Goal: Task Accomplishment & Management: Complete application form

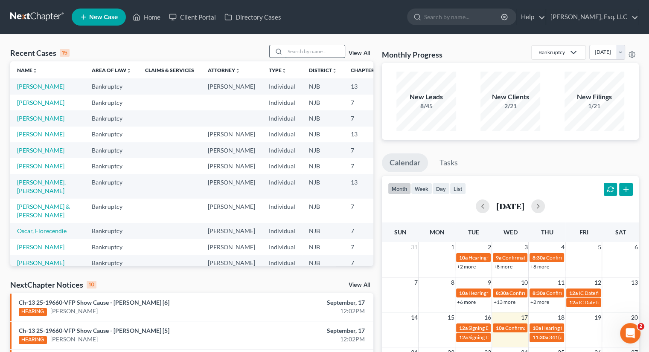
click at [288, 52] on input "search" at bounding box center [315, 51] width 60 height 12
type input "[PERSON_NAME]"
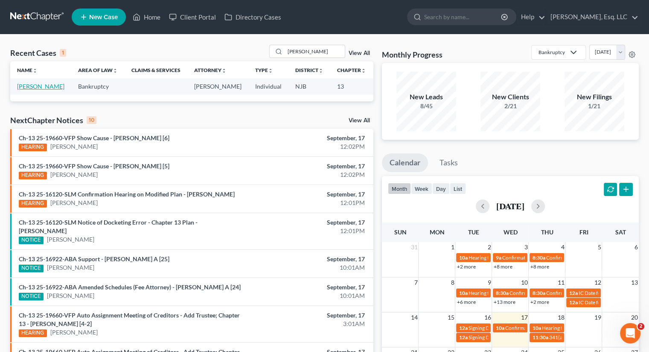
click at [27, 90] on link "[PERSON_NAME]" at bounding box center [40, 86] width 47 height 7
select select "0"
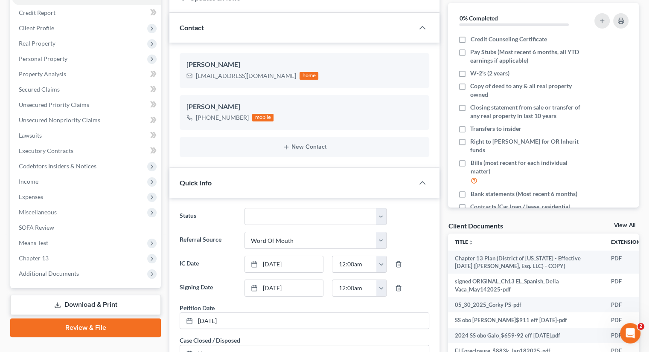
scroll to position [256, 0]
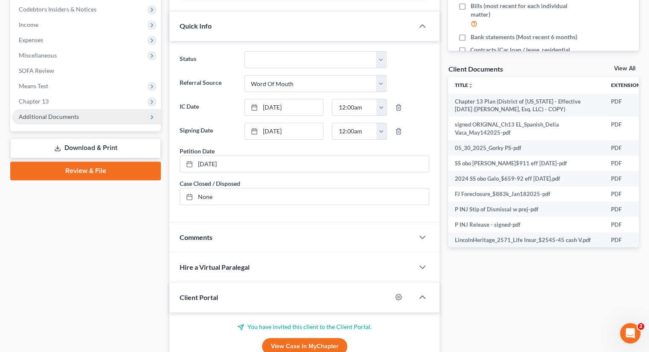
drag, startPoint x: 75, startPoint y: 118, endPoint x: 84, endPoint y: 119, distance: 9.0
click at [76, 118] on span "Additional Documents" at bounding box center [49, 116] width 60 height 7
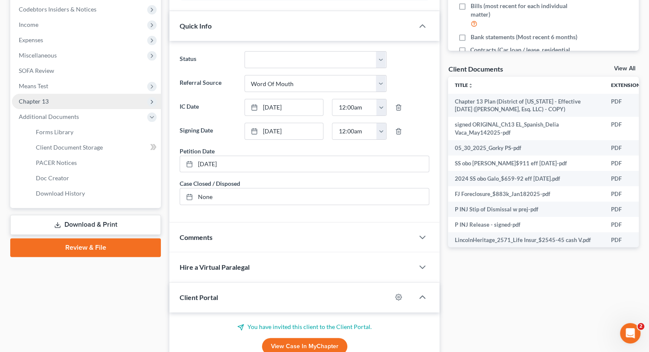
click at [42, 97] on span "Chapter 13" at bounding box center [86, 101] width 149 height 15
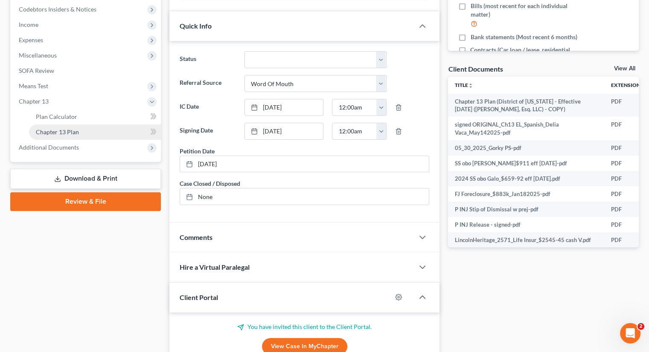
click at [67, 130] on span "Chapter 13 Plan" at bounding box center [57, 131] width 43 height 7
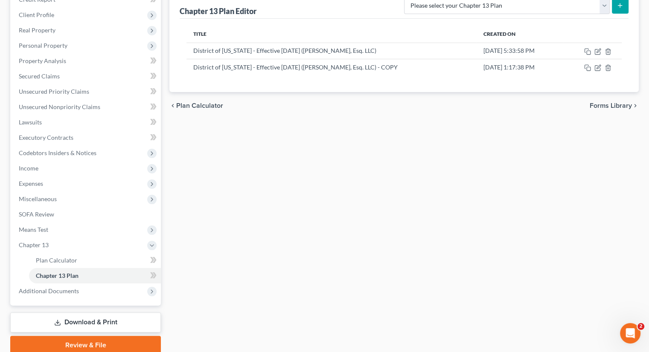
scroll to position [128, 0]
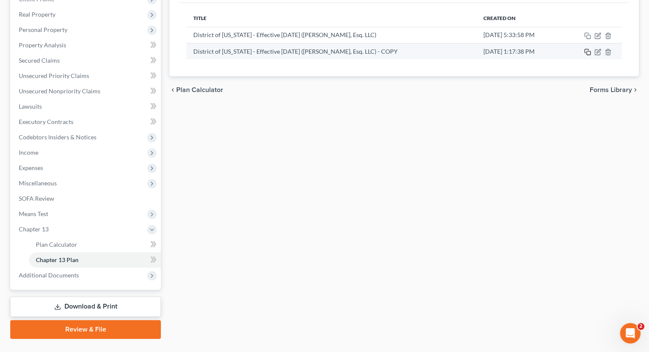
click at [584, 51] on icon "button" at bounding box center [586, 51] width 4 height 4
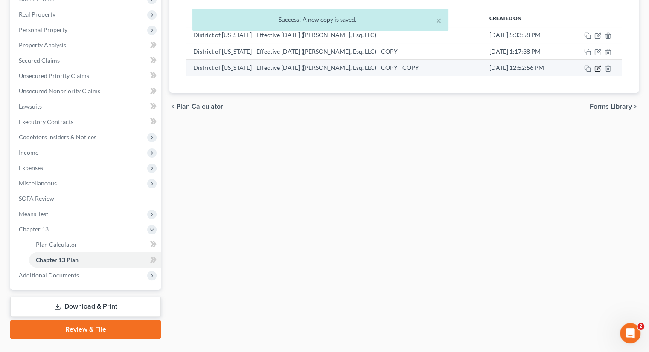
click at [596, 68] on icon "button" at bounding box center [598, 68] width 4 height 4
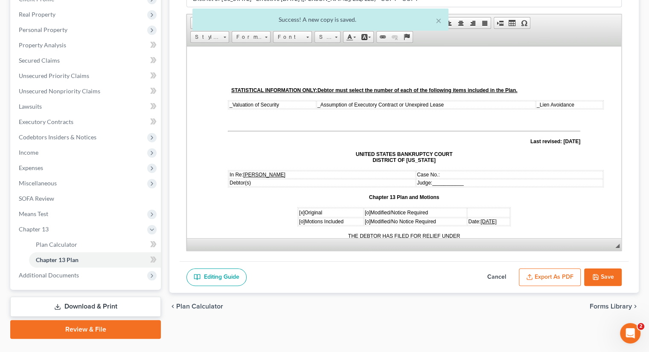
scroll to position [0, 0]
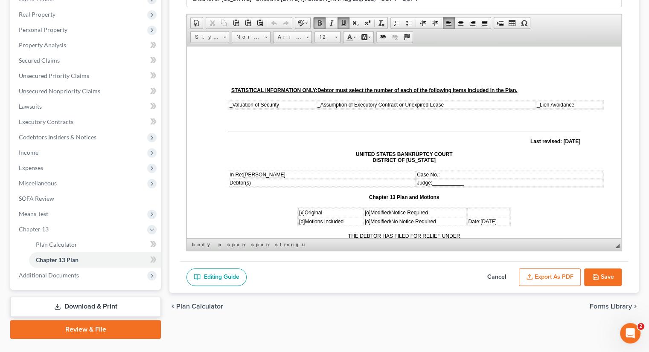
drag, startPoint x: 444, startPoint y: 171, endPoint x: 510, endPoint y: 173, distance: 66.6
click at [510, 173] on p "Case No.:" at bounding box center [509, 174] width 185 height 6
drag, startPoint x: 445, startPoint y: 178, endPoint x: 467, endPoint y: 179, distance: 21.3
click at [463, 180] on span "___________" at bounding box center [447, 183] width 31 height 6
drag, startPoint x: 448, startPoint y: 181, endPoint x: 459, endPoint y: 180, distance: 12.0
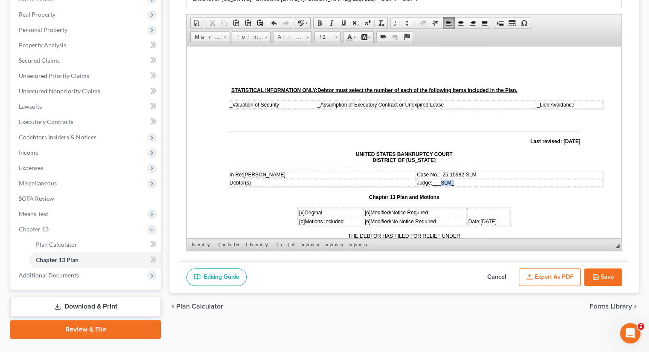
click at [459, 180] on td "Judge: ___SLM_" at bounding box center [509, 183] width 187 height 8
click at [344, 20] on span at bounding box center [343, 23] width 7 height 7
click at [460, 182] on td "Judge: ___ SLM_" at bounding box center [509, 183] width 187 height 8
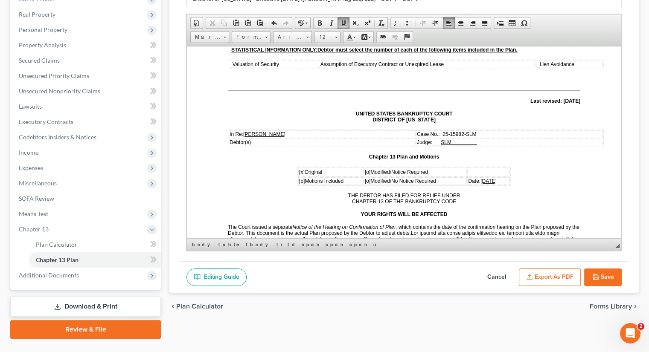
scroll to position [43, 0]
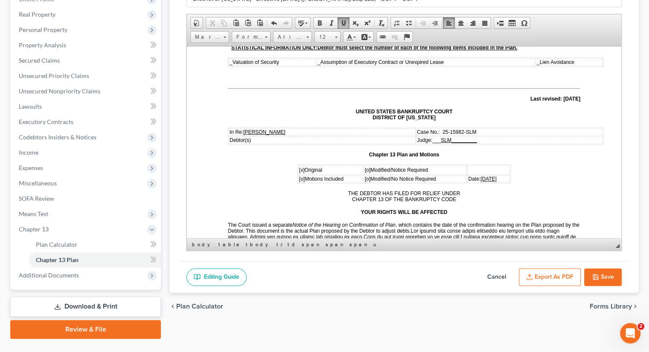
click at [365, 167] on span "[o]" at bounding box center [368, 170] width 6 height 6
click at [300, 167] on span "[x]" at bounding box center [302, 170] width 6 height 6
click at [483, 176] on span "06/04/2025" at bounding box center [488, 179] width 16 height 6
drag, startPoint x: 497, startPoint y: 174, endPoint x: 484, endPoint y: 176, distance: 13.3
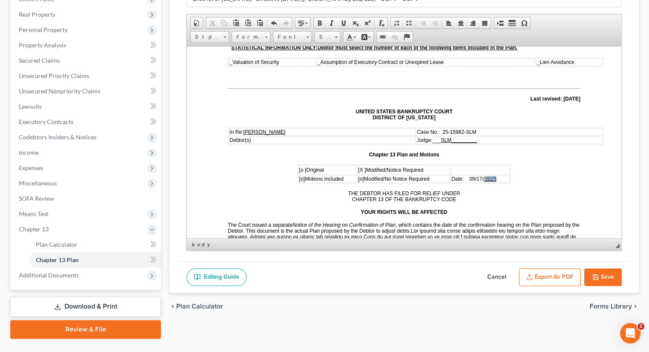
click at [484, 176] on td "Date: 09/17/ /2025" at bounding box center [479, 179] width 59 height 8
click at [343, 20] on span at bounding box center [343, 23] width 7 height 7
click at [509, 190] on p "THE DEBTOR HAS FILED FOR RELIEF UNDER CHAPTER 13 OF THE BANKRUPTCY CODE" at bounding box center [404, 196] width 352 height 12
click at [485, 176] on span "2025" at bounding box center [491, 179] width 12 height 6
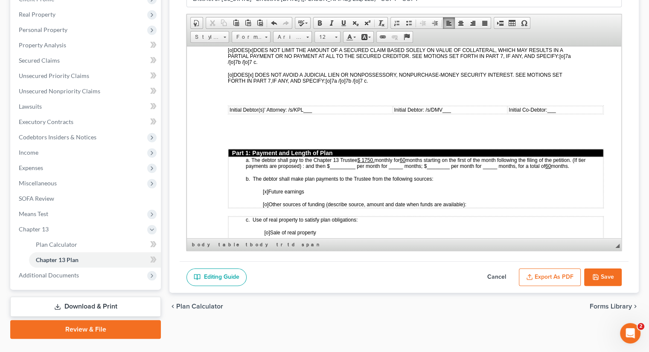
scroll to position [384, 0]
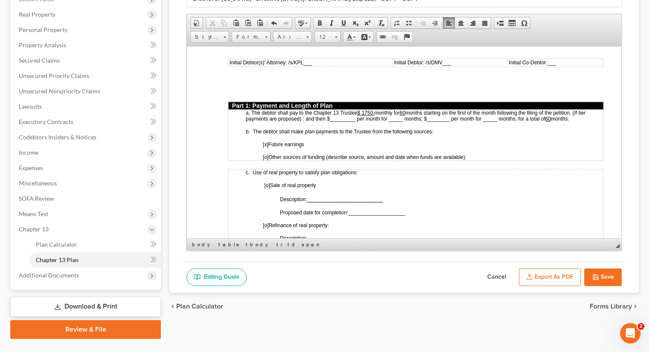
click at [267, 154] on span "[o]" at bounding box center [266, 157] width 6 height 6
click at [467, 154] on span "[X ] Other sources of funding (describe source, amount and date when funds are …" at bounding box center [365, 157] width 204 height 6
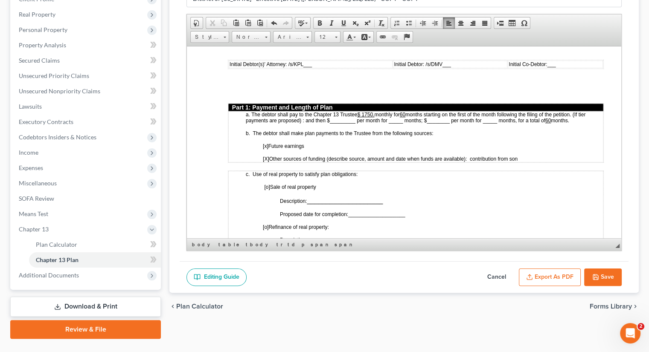
click at [395, 323] on div "Plan Calculator Chapter 13 Plan Chapter 13 Plan Name District of New Jersey - E…" at bounding box center [404, 146] width 478 height 385
click at [530, 156] on p "[X ] Other sources of funding (describe source, amount and date when funds are …" at bounding box center [433, 159] width 340 height 6
click at [522, 156] on span "[X ] Other sources of funding (describe source, amount and date when funds are …" at bounding box center [392, 159] width 259 height 6
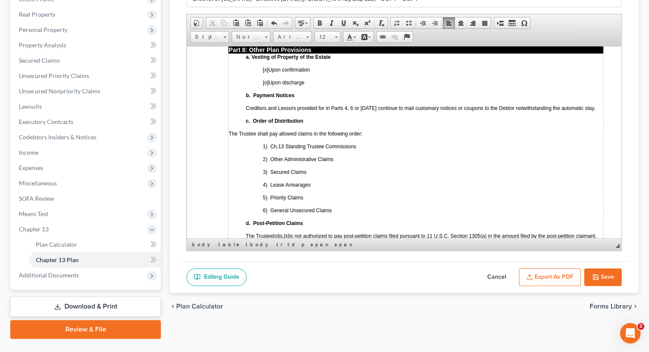
scroll to position [2259, 0]
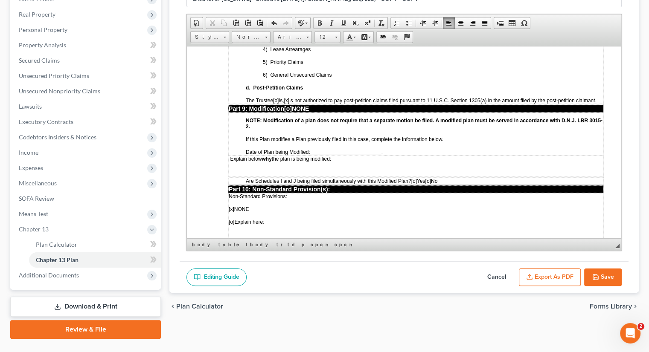
click at [340, 156] on p "Explain below why the plan is being modified:" at bounding box center [416, 159] width 374 height 6
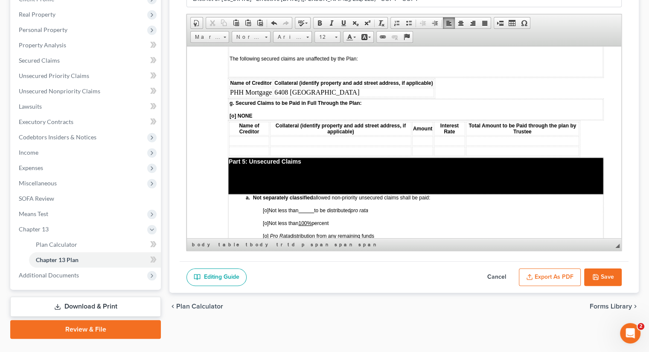
scroll to position [1491, 0]
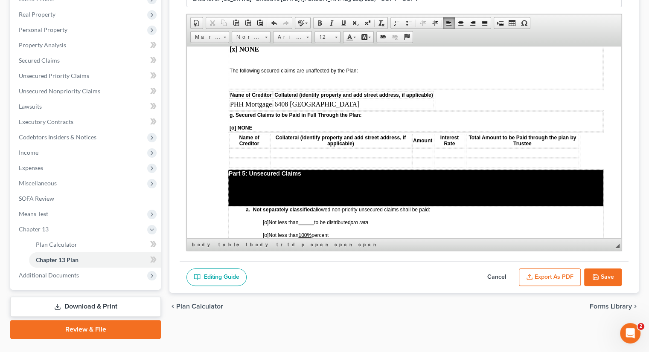
click at [237, 148] on td at bounding box center [249, 152] width 40 height 9
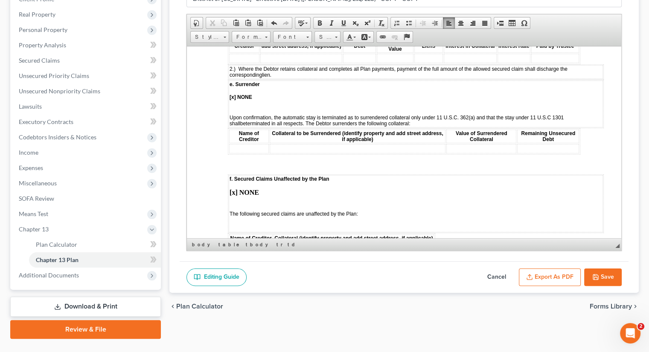
scroll to position [1406, 0]
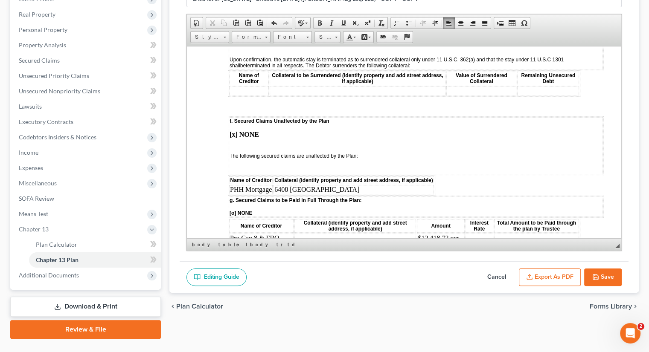
click at [495, 233] on td at bounding box center [536, 241] width 85 height 17
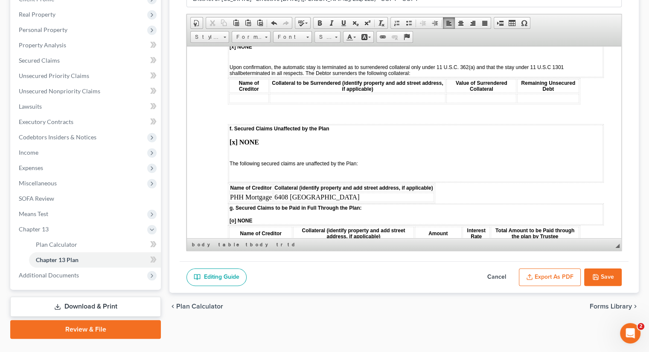
scroll to position [1449, 0]
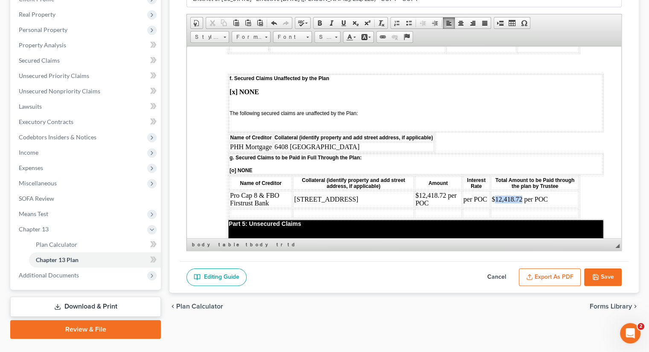
drag, startPoint x: 486, startPoint y: 168, endPoint x: 511, endPoint y: 166, distance: 25.2
click at [511, 191] on td "$12,418.72 per POC" at bounding box center [535, 199] width 88 height 17
click at [462, 191] on td "per POC" at bounding box center [475, 199] width 27 height 17
click at [558, 191] on td "$28,411.02 per POC" at bounding box center [535, 199] width 87 height 17
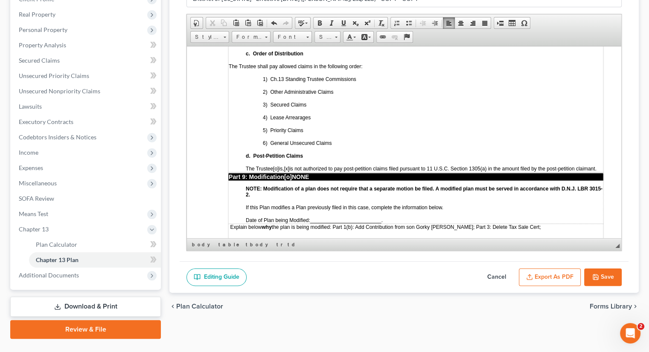
scroll to position [2217, 0]
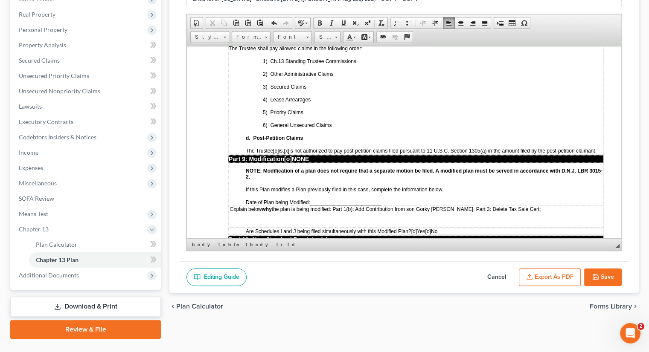
click at [513, 206] on span "Explain below why the plan is being modified: Part 1(b): Add Contribution from …" at bounding box center [385, 209] width 311 height 6
click at [562, 206] on span "Explain below why the plan is being modified: Part 1(b): Add Contribution from …" at bounding box center [411, 209] width 362 height 6
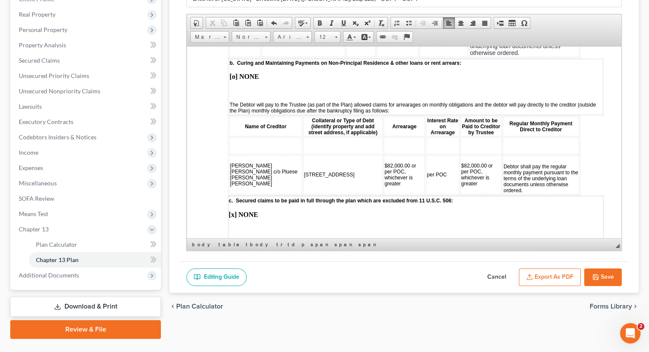
scroll to position [1022, 0]
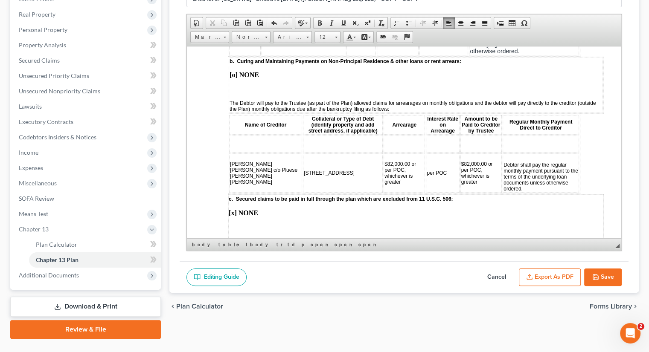
click at [241, 135] on td at bounding box center [265, 143] width 73 height 17
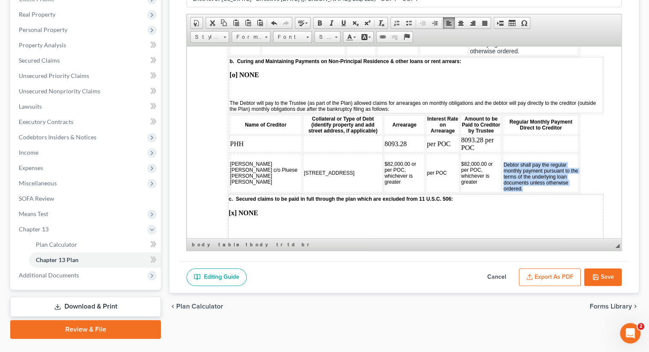
drag, startPoint x: 480, startPoint y: 148, endPoint x: 526, endPoint y: 166, distance: 49.8
click at [526, 166] on td "Debtor shall pay the regular monthly payment pursuant to the terms of the under…" at bounding box center [541, 172] width 76 height 39
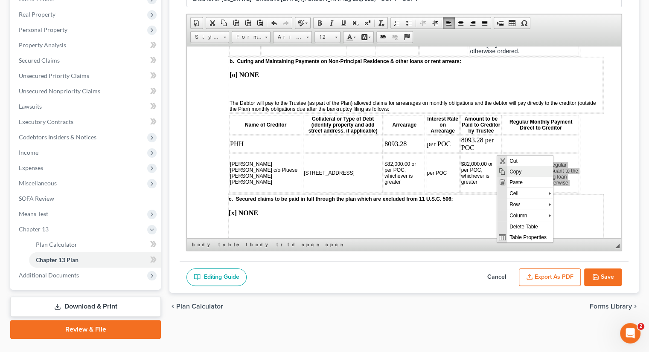
click at [516, 171] on span "Copy" at bounding box center [530, 171] width 46 height 11
copy span "Debtor shall pay the regular monthly payment pursuant to the terms of the under…"
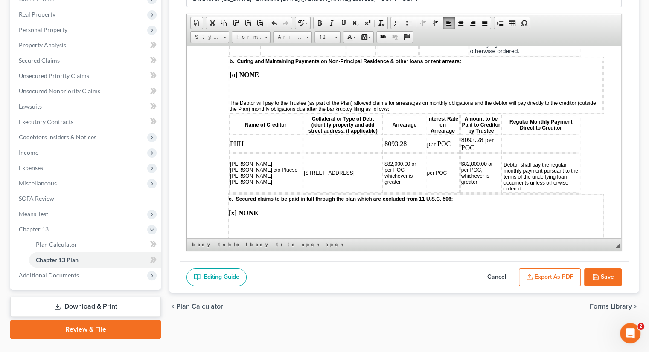
click at [503, 135] on td at bounding box center [541, 143] width 76 height 17
click at [512, 134] on span "Paste" at bounding box center [527, 131] width 46 height 11
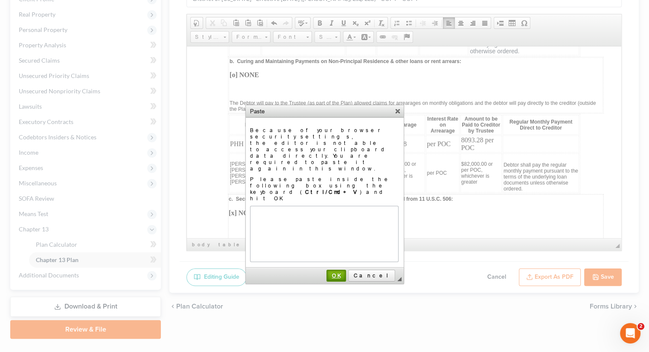
click at [345, 273] on span "OK" at bounding box center [336, 276] width 18 height 6
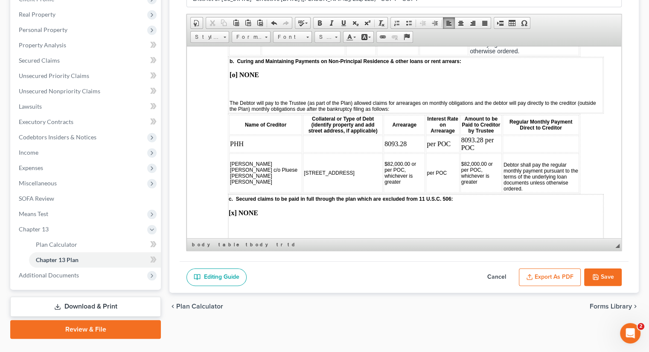
click at [503, 135] on td at bounding box center [541, 143] width 76 height 17
drag, startPoint x: 491, startPoint y: 122, endPoint x: 680, endPoint y: 167, distance: 193.5
click at [509, 126] on span "Paste" at bounding box center [525, 127] width 46 height 11
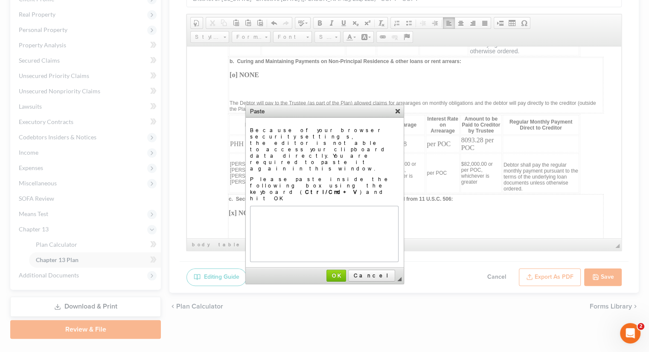
click at [397, 113] on link "X" at bounding box center [397, 111] width 9 height 9
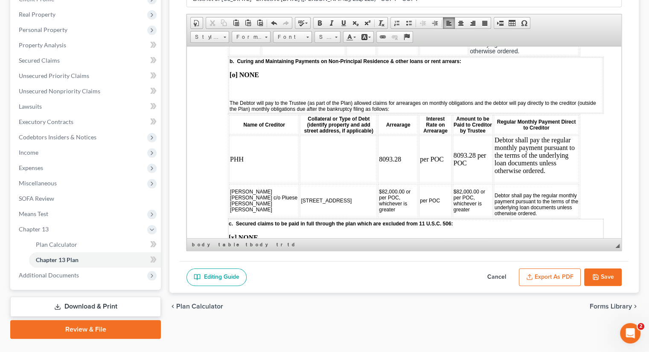
click at [229, 144] on td "PHH" at bounding box center [264, 159] width 70 height 48
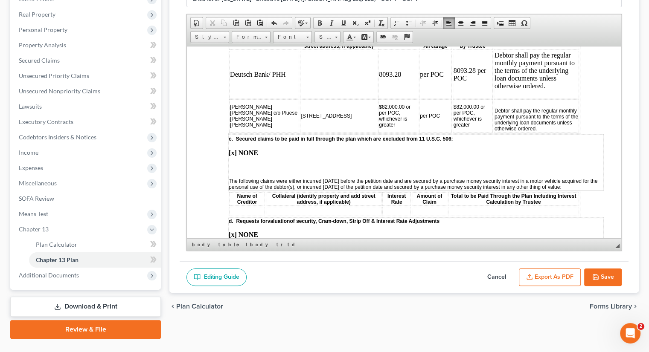
scroll to position [1065, 0]
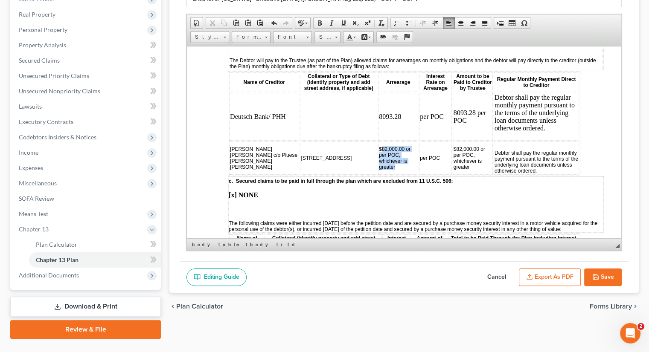
drag, startPoint x: 343, startPoint y: 132, endPoint x: 384, endPoint y: 145, distance: 42.1
click at [384, 145] on td "$82,000.00 or per POC, whichever is greater" at bounding box center [398, 157] width 40 height 33
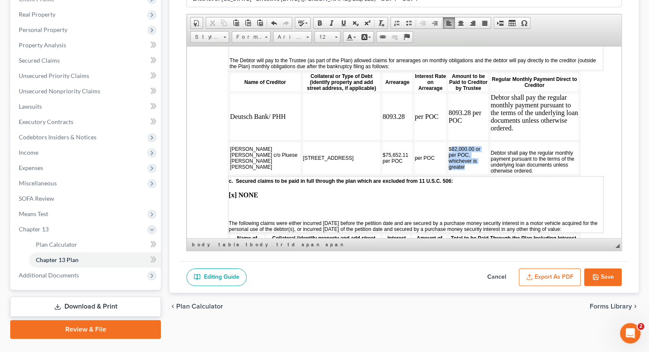
drag, startPoint x: 416, startPoint y: 125, endPoint x: 450, endPoint y: 136, distance: 35.2
click at [450, 141] on td "$82,000.00 or per POC, whichever is greater" at bounding box center [468, 157] width 41 height 33
click at [122, 63] on link "Secured Claims" at bounding box center [86, 60] width 149 height 15
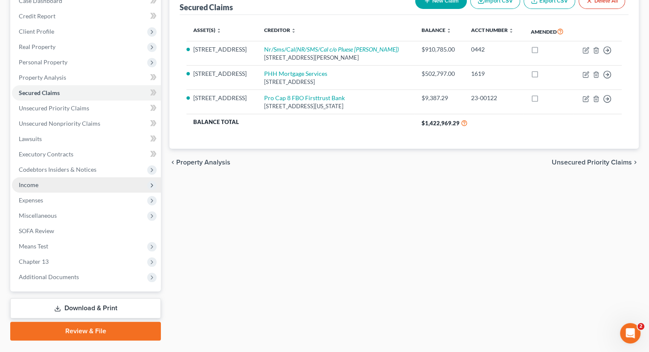
scroll to position [116, 0]
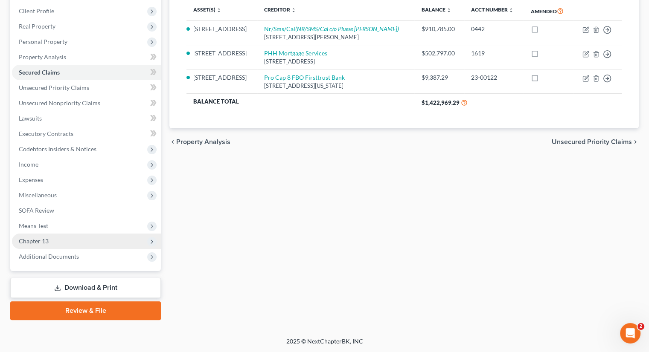
click at [59, 238] on span "Chapter 13" at bounding box center [86, 241] width 149 height 15
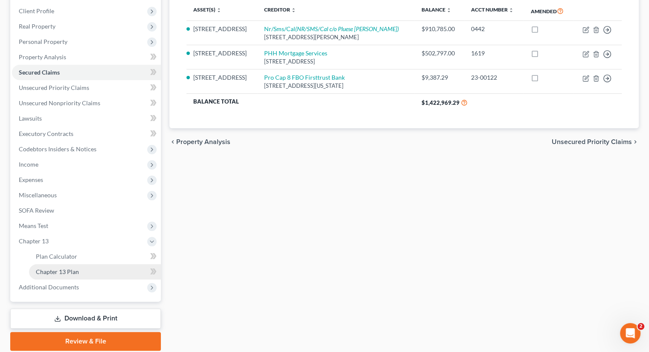
click at [75, 268] on span "Chapter 13 Plan" at bounding box center [57, 271] width 43 height 7
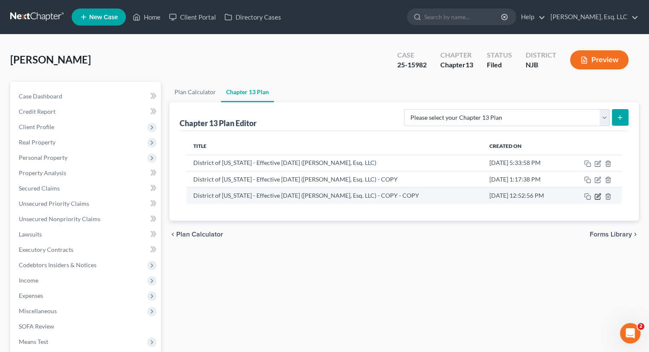
click at [597, 197] on icon "button" at bounding box center [598, 196] width 4 height 4
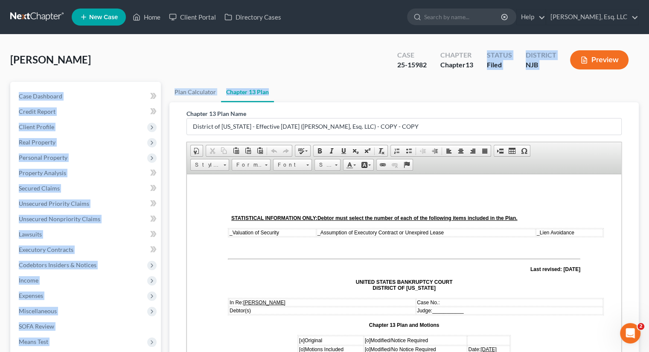
drag, startPoint x: 494, startPoint y: 86, endPoint x: 488, endPoint y: 54, distance: 32.1
click at [488, 54] on div "Vaca, Delia Upgraded Case 25-15982 Chapter Chapter 13 Status Filed District NJB…" at bounding box center [324, 259] width 628 height 429
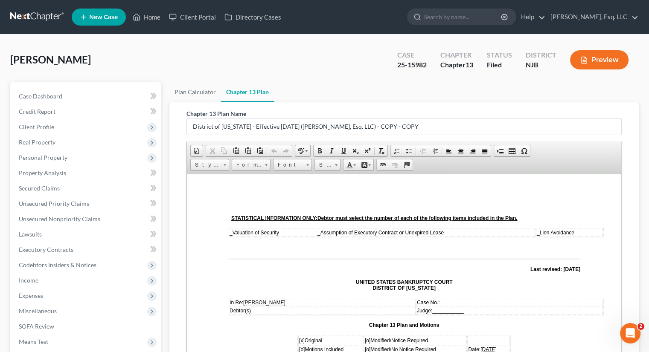
click at [485, 26] on ul "New Case Home Client Portal Directory Cases - No Result - See all results Or Pr…" at bounding box center [355, 17] width 567 height 22
drag, startPoint x: 348, startPoint y: 11, endPoint x: 355, endPoint y: -33, distance: 44.0
click at [355, 0] on html "Home New Case Client Portal Directory Cases Karina Pia Lucid, Esq. LLC monika@k…" at bounding box center [324, 250] width 649 height 500
click at [371, 21] on ul "New Case Home Client Portal Directory Cases - No Result - See all results Or Pr…" at bounding box center [355, 17] width 567 height 22
drag, startPoint x: 317, startPoint y: 63, endPoint x: 318, endPoint y: 29, distance: 33.7
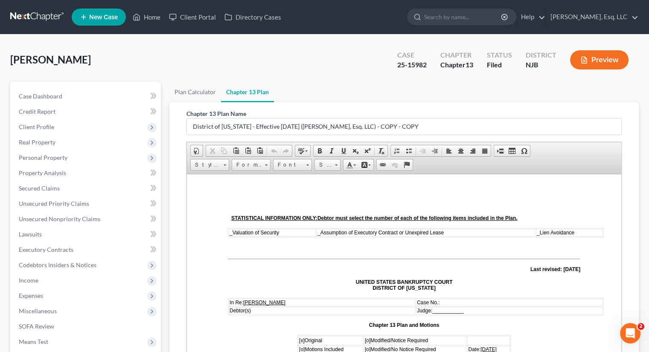
click at [317, 52] on div "Vaca, Delia Upgraded Case 25-15982 Chapter Chapter 13 Status Filed District NJB…" at bounding box center [324, 63] width 628 height 37
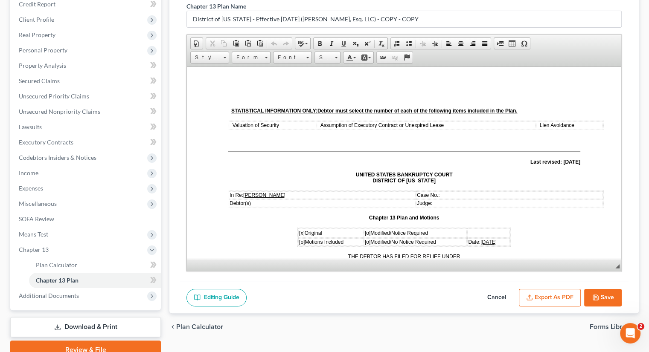
scroll to position [128, 0]
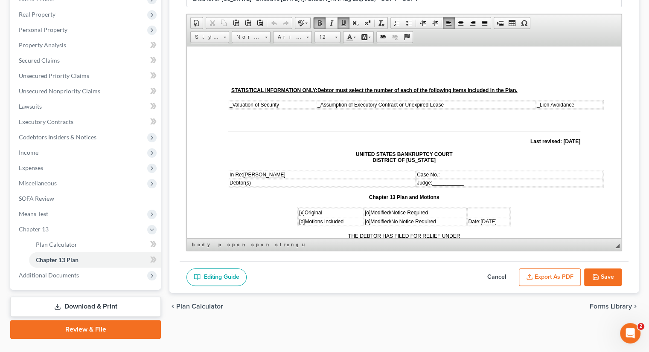
drag, startPoint x: 446, startPoint y: 171, endPoint x: 498, endPoint y: 171, distance: 52.0
click at [498, 171] on p "Case No.:" at bounding box center [509, 174] width 185 height 6
drag, startPoint x: 445, startPoint y: 182, endPoint x: 456, endPoint y: 180, distance: 11.2
click at [456, 180] on span "___________" at bounding box center [447, 183] width 31 height 6
click at [299, 209] on span "[x]" at bounding box center [302, 212] width 6 height 6
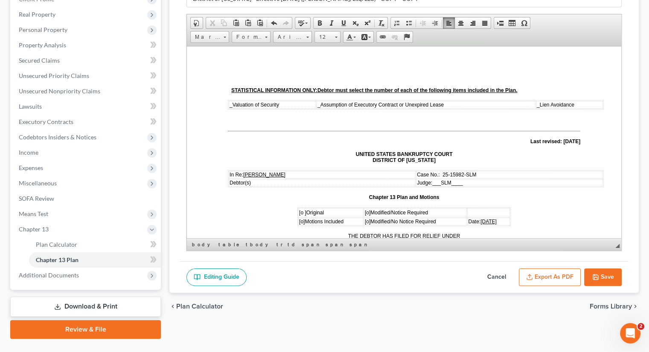
click at [365, 209] on span "[o]" at bounding box center [368, 212] width 6 height 6
drag, startPoint x: 471, startPoint y: 219, endPoint x: 483, endPoint y: 218, distance: 12.5
click at [483, 218] on span "06/04/2025" at bounding box center [488, 221] width 16 height 6
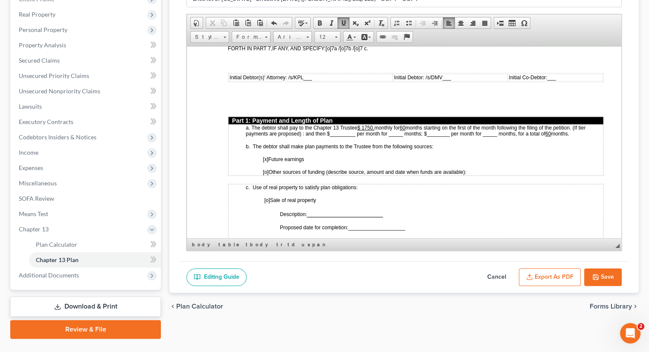
scroll to position [384, 0]
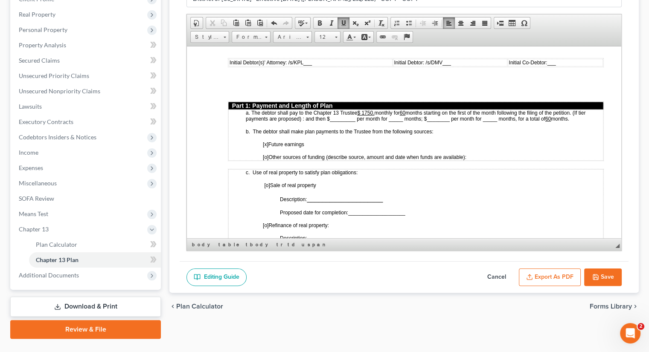
click at [267, 154] on span "[o]" at bounding box center [266, 157] width 6 height 6
click at [479, 143] on td "a. The debtor shall pay to the Chapter 13 Trustee $ 1750. monthly for 60 months…" at bounding box center [415, 134] width 375 height 51
drag, startPoint x: 505, startPoint y: 148, endPoint x: 500, endPoint y: 154, distance: 7.9
click at [483, 154] on p "[X ] Other sources of funding (describe source, amount and date when funds are …" at bounding box center [433, 157] width 340 height 6
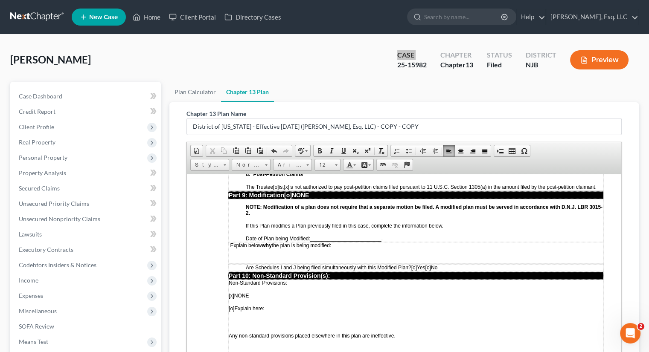
scroll to position [2261, 0]
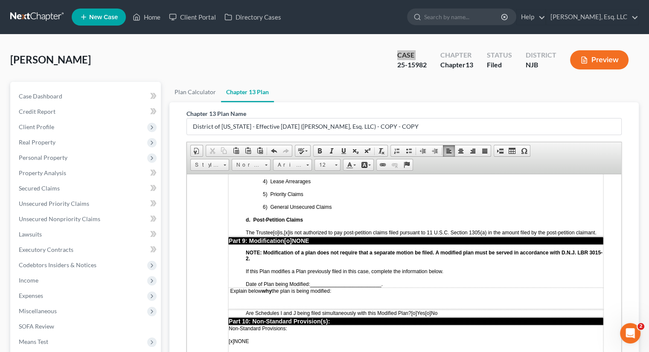
click at [340, 288] on p "Explain below why the plan is being modified:" at bounding box center [416, 291] width 374 height 6
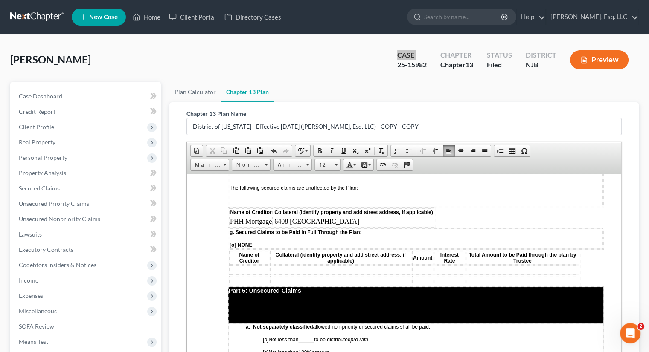
scroll to position [1493, 0]
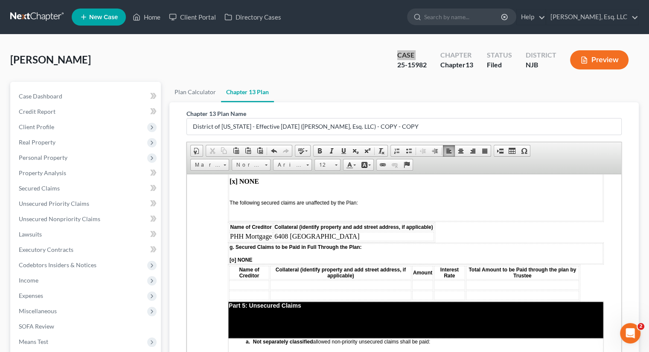
click at [240, 280] on td at bounding box center [249, 284] width 40 height 9
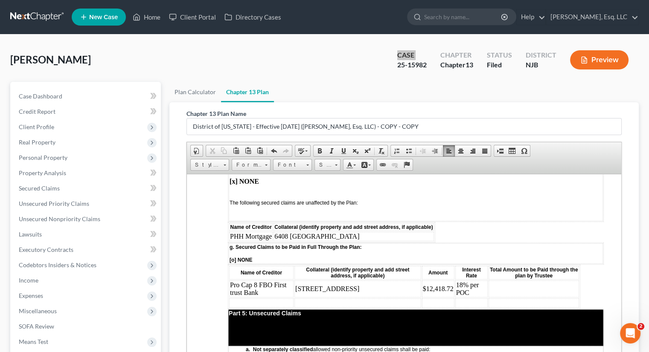
click at [493, 280] on td at bounding box center [533, 288] width 90 height 17
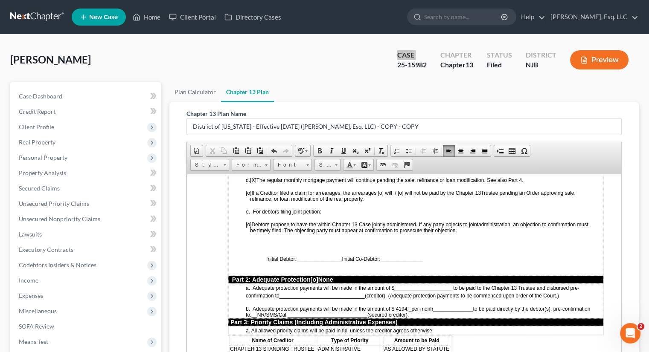
scroll to position [683, 0]
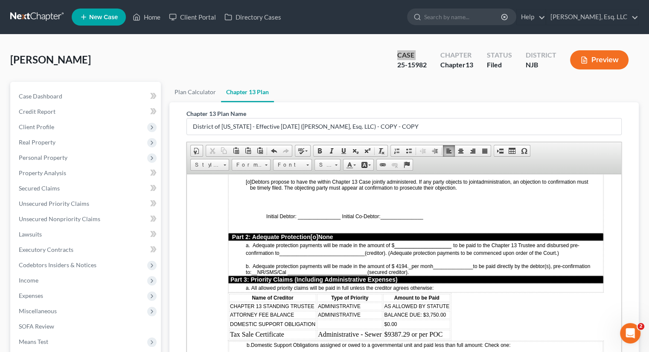
drag, startPoint x: 230, startPoint y: 317, endPoint x: 290, endPoint y: 314, distance: 60.2
click at [290, 330] on td "Tax Sale Certificate" at bounding box center [272, 334] width 87 height 9
drag, startPoint x: 317, startPoint y: 317, endPoint x: 381, endPoint y: 314, distance: 64.5
click at [381, 330] on td "Administrative - Sewer" at bounding box center [349, 334] width 65 height 9
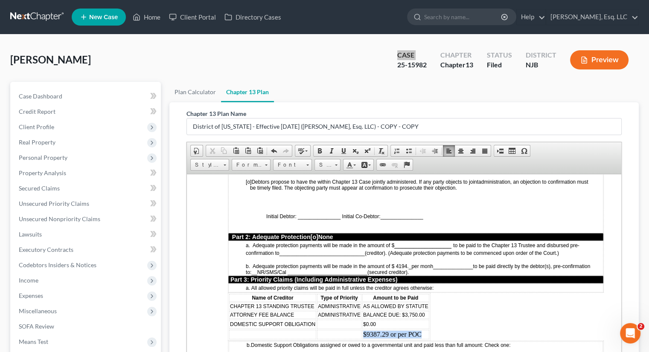
drag, startPoint x: 363, startPoint y: 317, endPoint x: 421, endPoint y: 314, distance: 57.7
click at [421, 330] on td "$9387.29 or per POC" at bounding box center [395, 334] width 67 height 9
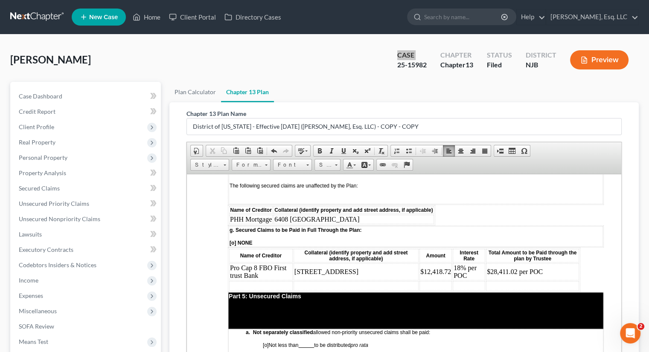
scroll to position [1583, 0]
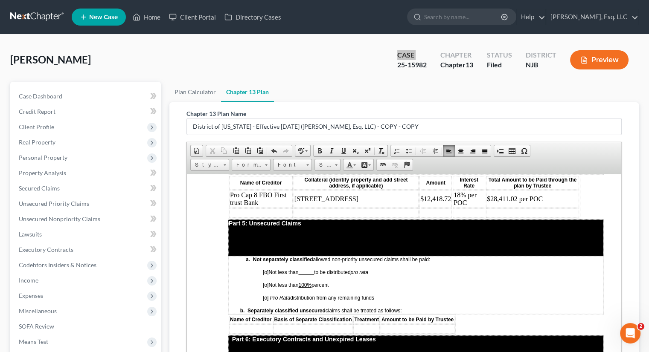
drag, startPoint x: 620, startPoint y: 253, endPoint x: 808, endPoint y: 464, distance: 282.2
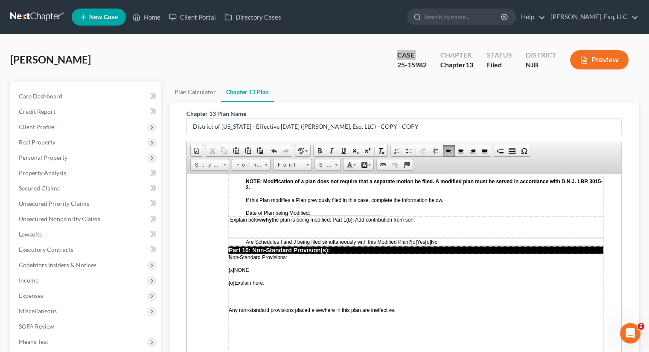
scroll to position [2226, 0]
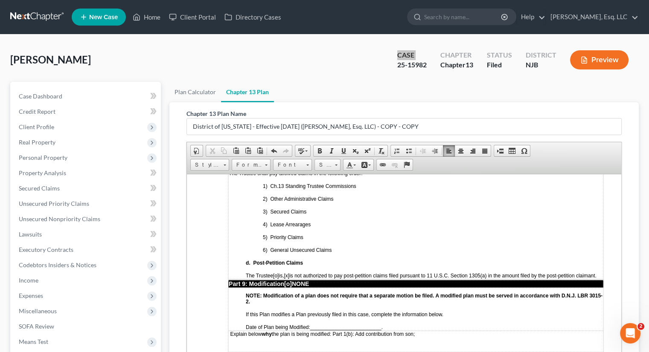
click at [427, 331] on p "Explain below why the plan is being modified: Part 1(b): Add contribution from …" at bounding box center [416, 334] width 374 height 6
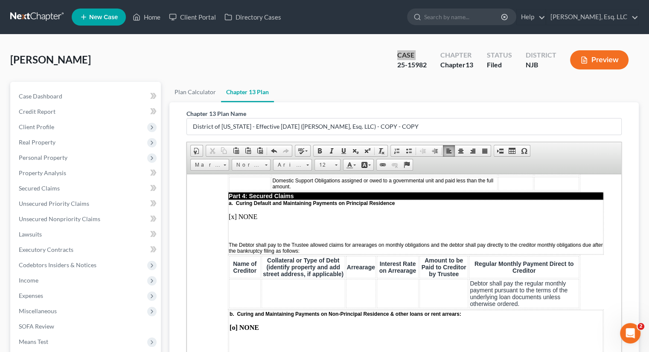
scroll to position [860, 0]
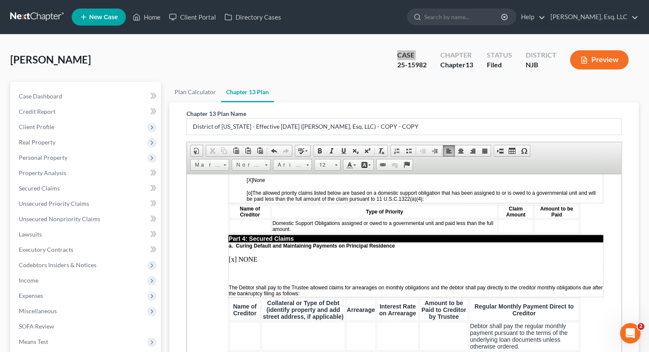
click at [234, 256] on p "[x] NONE" at bounding box center [416, 260] width 374 height 8
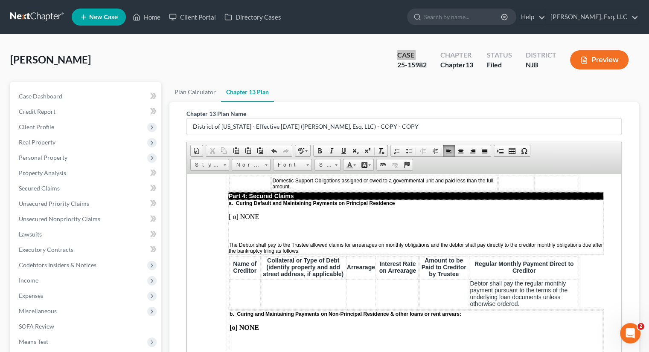
click at [279, 279] on td at bounding box center [304, 293] width 84 height 29
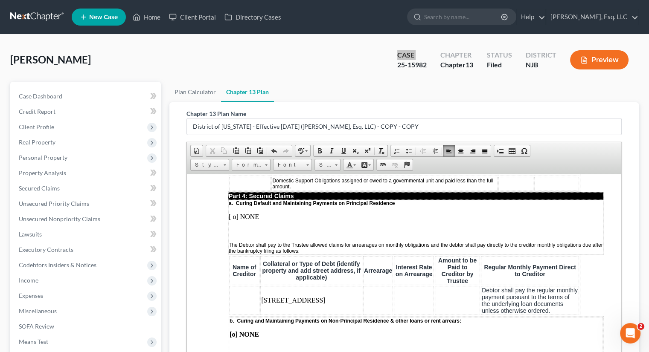
click at [578, 318] on p "b. Curing and Maintaining Payments on Non-Principal Residence & other loans or …" at bounding box center [416, 321] width 372 height 6
drag, startPoint x: 275, startPoint y: 271, endPoint x: 267, endPoint y: 271, distance: 8.1
click at [267, 286] on td "6408 Durham Ave" at bounding box center [311, 300] width 102 height 29
click at [363, 286] on td at bounding box center [378, 300] width 30 height 29
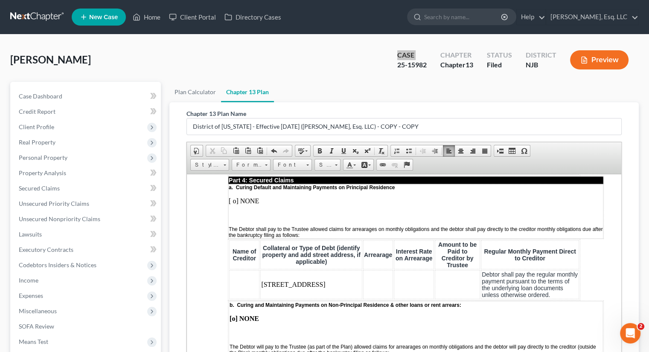
scroll to position [946, 0]
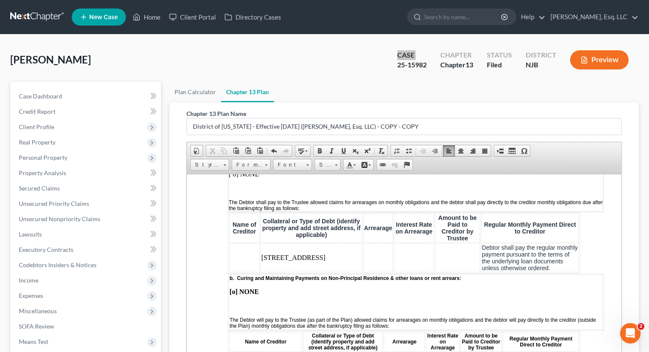
click at [590, 274] on td "b. Curing and Maintaining Payments on Non-Principal Residence & other loans or …" at bounding box center [416, 301] width 374 height 55
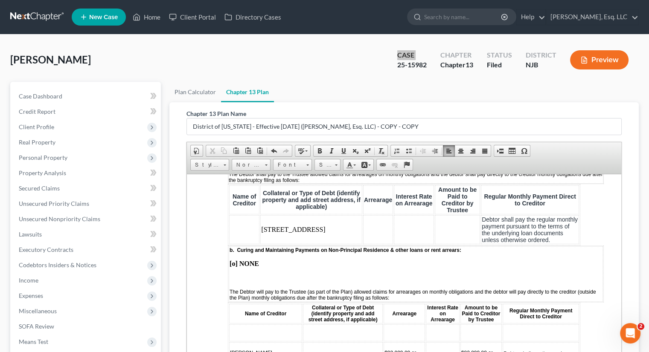
scroll to position [988, 0]
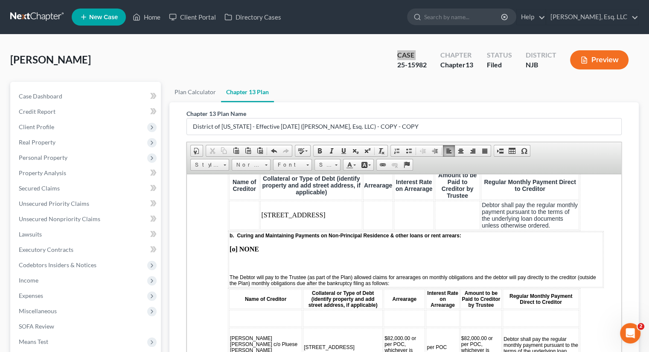
click at [237, 310] on td at bounding box center [265, 318] width 73 height 17
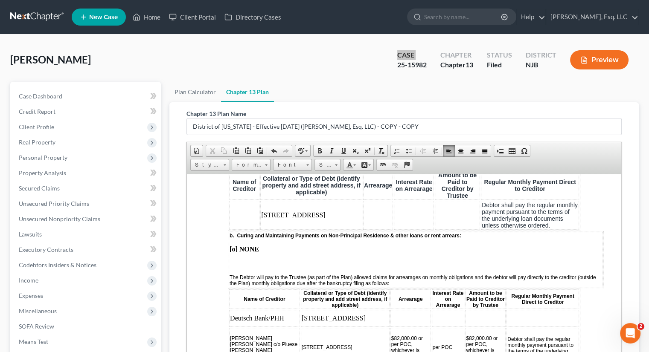
click at [390, 310] on td at bounding box center [410, 318] width 41 height 17
click at [432, 310] on td "3.25 per POC" at bounding box center [448, 318] width 33 height 17
click at [390, 310] on td "8093.28" at bounding box center [410, 318] width 41 height 17
click at [390, 310] on td "8093.28 per POC" at bounding box center [410, 318] width 41 height 17
click at [465, 310] on td at bounding box center [485, 318] width 41 height 17
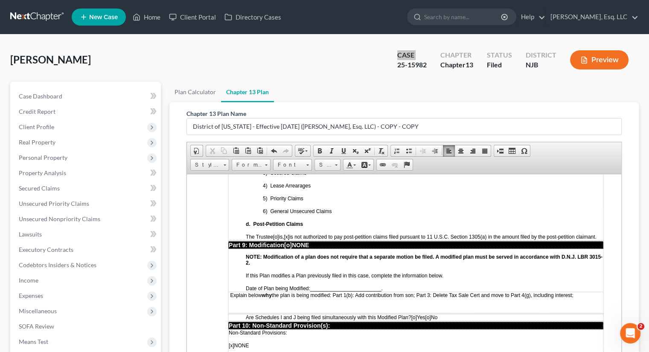
scroll to position [2311, 0]
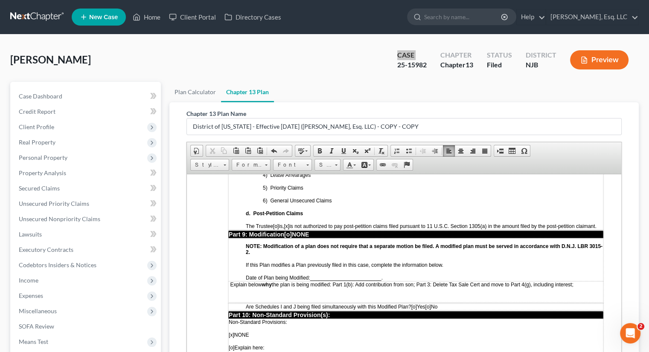
click at [581, 282] on p "Explain below why the plan is being modified: Part 1(b): Add contribution from …" at bounding box center [416, 285] width 374 height 6
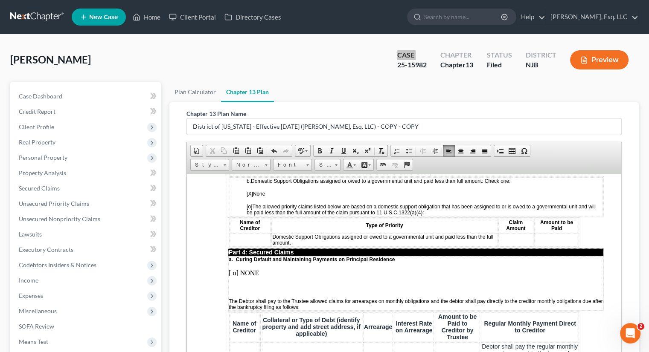
scroll to position [860, 0]
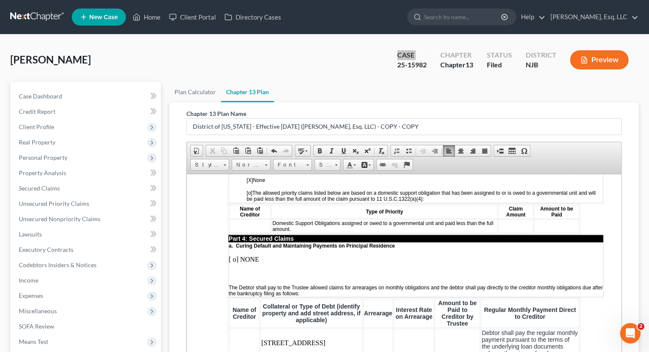
click at [239, 328] on td at bounding box center [244, 342] width 30 height 29
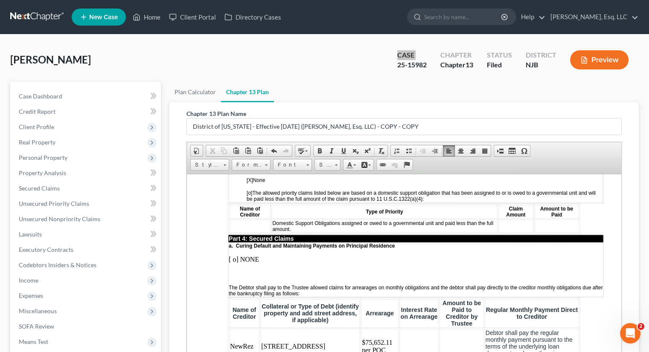
click at [253, 328] on td "NewRez" at bounding box center [244, 346] width 30 height 36
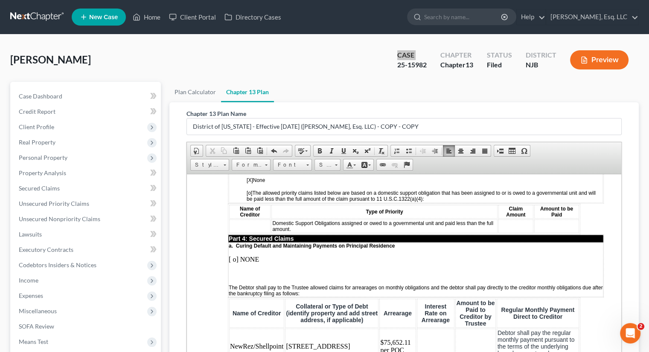
click at [417, 328] on td at bounding box center [436, 346] width 38 height 36
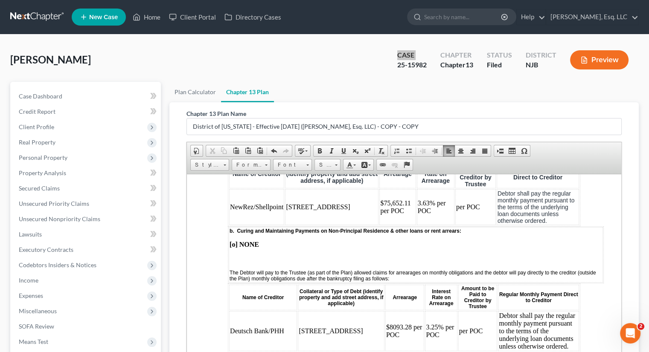
scroll to position [1031, 0]
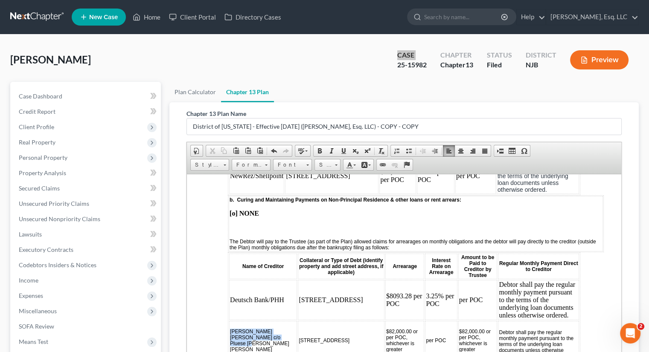
drag, startPoint x: 229, startPoint y: 301, endPoint x: 263, endPoint y: 317, distance: 38.4
click at [263, 321] on td "Morgan Stanley c/o Pluese Becker Saltzman" at bounding box center [263, 340] width 68 height 39
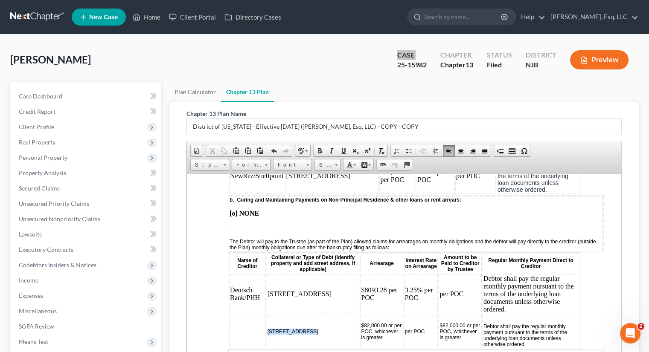
drag, startPoint x: 268, startPoint y: 303, endPoint x: 311, endPoint y: 303, distance: 42.7
click at [311, 315] on td "6505 Durham Ave" at bounding box center [313, 331] width 93 height 33
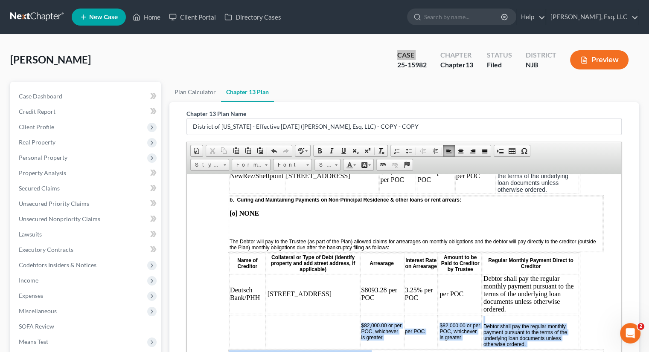
drag, startPoint x: 338, startPoint y: 298, endPoint x: 368, endPoint y: 319, distance: 36.8
click at [371, 315] on td "$82,000.00 or per POC, whichever is greater" at bounding box center [381, 331] width 43 height 33
click at [361, 323] on span "$82,000.00 or per POC, whichever is greater" at bounding box center [381, 332] width 41 height 18
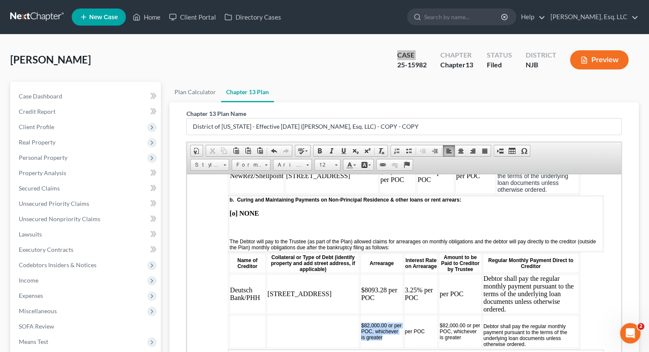
drag, startPoint x: 337, startPoint y: 302, endPoint x: 365, endPoint y: 313, distance: 29.9
click at [365, 315] on td "$82,000.00 or per POC, whichever is greater" at bounding box center [381, 331] width 43 height 33
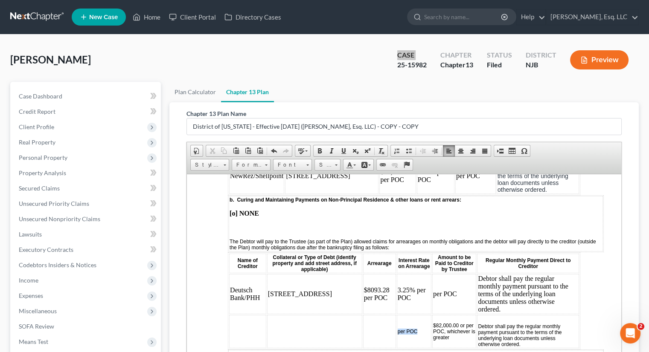
drag, startPoint x: 375, startPoint y: 301, endPoint x: 402, endPoint y: 298, distance: 27.5
click at [402, 315] on td "per POC" at bounding box center [414, 331] width 35 height 33
drag, startPoint x: 414, startPoint y: 291, endPoint x: 435, endPoint y: 305, distance: 25.2
click at [435, 315] on td "$82,000.00 or per POC, whichever is greater" at bounding box center [454, 331] width 44 height 33
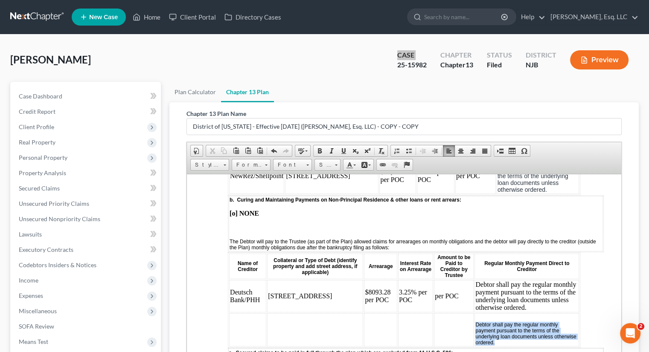
drag, startPoint x: 458, startPoint y: 296, endPoint x: 551, endPoint y: 307, distance: 93.3
click at [551, 313] on td "Debtor shall pay the regular monthly payment pursuant to the terms of the under…" at bounding box center [526, 329] width 105 height 33
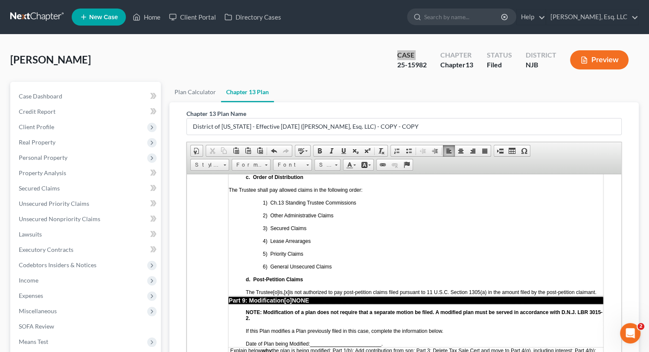
scroll to position [2226, 0]
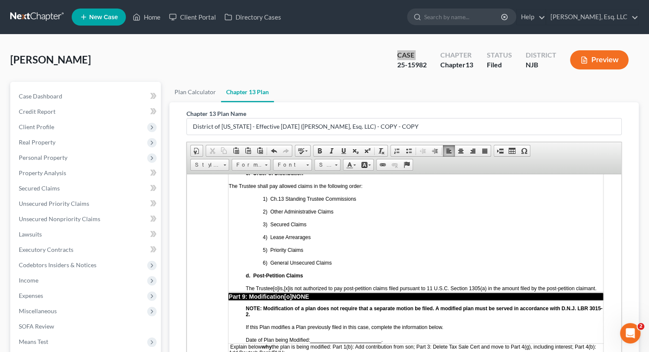
click at [289, 344] on p "Explain below why the plan is being modified: Part 1(b): Add contribution from …" at bounding box center [416, 350] width 374 height 12
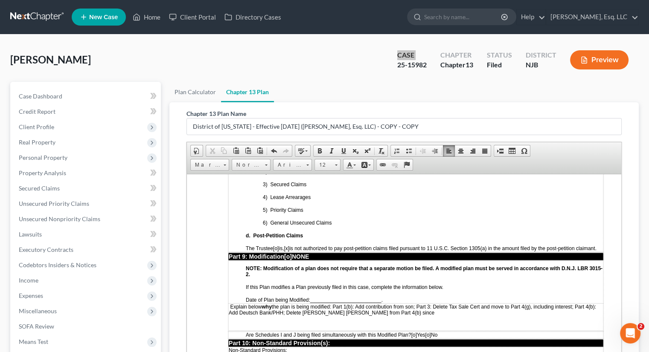
scroll to position [2268, 0]
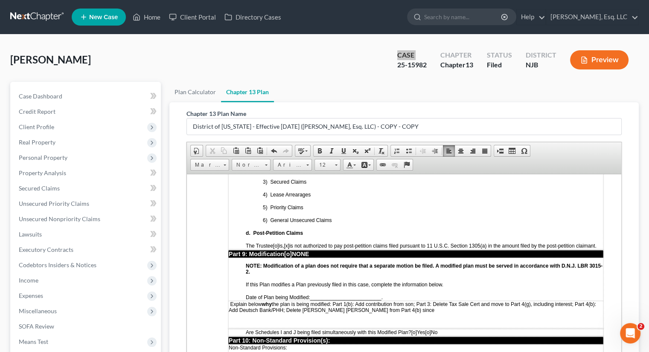
drag, startPoint x: 390, startPoint y: 263, endPoint x: 341, endPoint y: 264, distance: 48.6
click at [341, 301] on td "Explain below why the plan is being modified: Part 1(b): Add contribution from …" at bounding box center [415, 314] width 375 height 27
drag, startPoint x: 339, startPoint y: 262, endPoint x: 387, endPoint y: 260, distance: 48.7
click at [387, 301] on p "Explain below why the plan is being modified: Part 1(b): Add contribution from …" at bounding box center [416, 307] width 374 height 12
click at [339, 301] on span "Explain below why the plan is being modified: Part 1(b): Add contribution from …" at bounding box center [412, 307] width 367 height 12
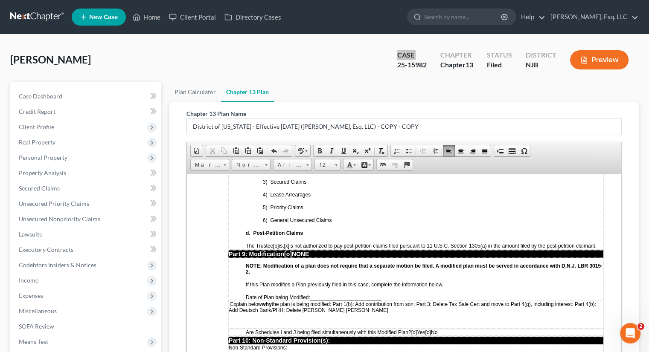
click at [599, 301] on p "Explain below why the plan is being modified: Part 1(b): Add contribution from …" at bounding box center [416, 307] width 374 height 12
click at [331, 301] on span "Explain below why the plan is being modified: Part 1(b): Add contribution from …" at bounding box center [412, 307] width 367 height 12
drag, startPoint x: 423, startPoint y: 260, endPoint x: 365, endPoint y: 262, distance: 58.0
click at [365, 301] on p "Explain below why the plan is being modified: Part 1(b): Add contribution from …" at bounding box center [416, 307] width 374 height 12
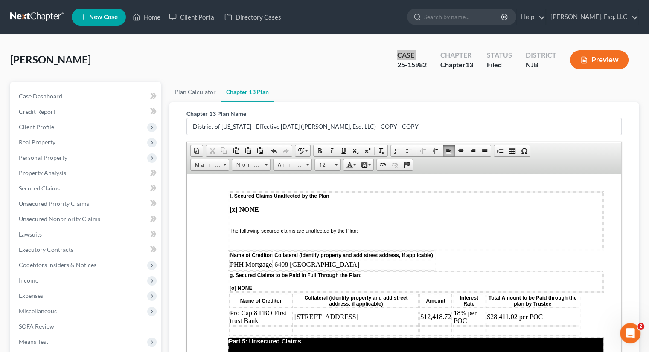
scroll to position [1458, 0]
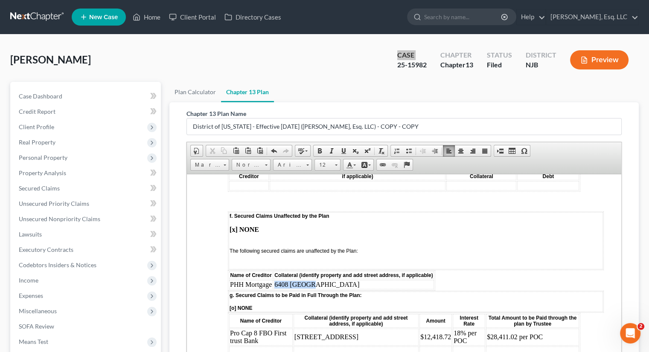
drag, startPoint x: 312, startPoint y: 248, endPoint x: 273, endPoint y: 250, distance: 38.8
click at [273, 280] on td "6408 Durham" at bounding box center [353, 284] width 160 height 9
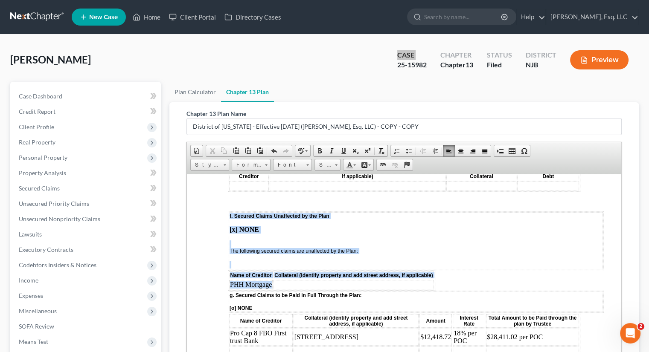
drag, startPoint x: 270, startPoint y: 249, endPoint x: 227, endPoint y: 249, distance: 43.5
click at [227, 249] on html "STATISTICAL INFORMATION ONLY: Debtor must select the number of each of the foll…" at bounding box center [404, 93] width 434 height 2754
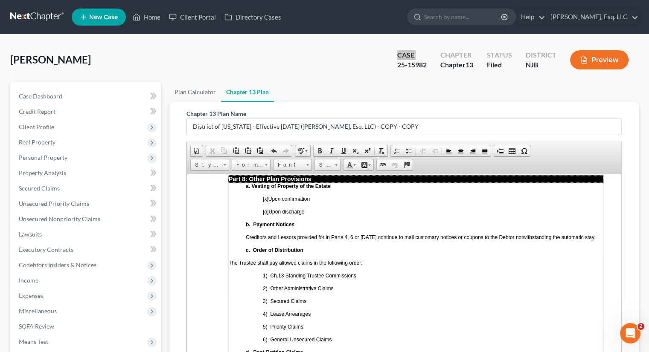
scroll to position [2226, 0]
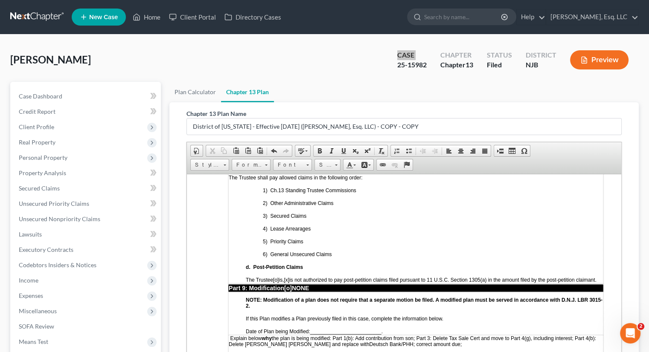
click at [418, 335] on p "Explain below why the plan is being modified: Part 1(b): Add contribution from …" at bounding box center [416, 341] width 374 height 12
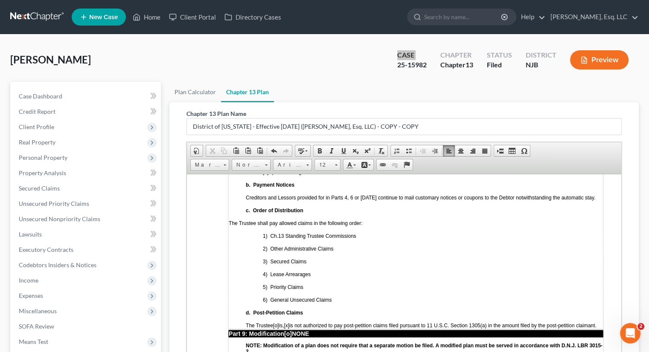
scroll to position [2183, 0]
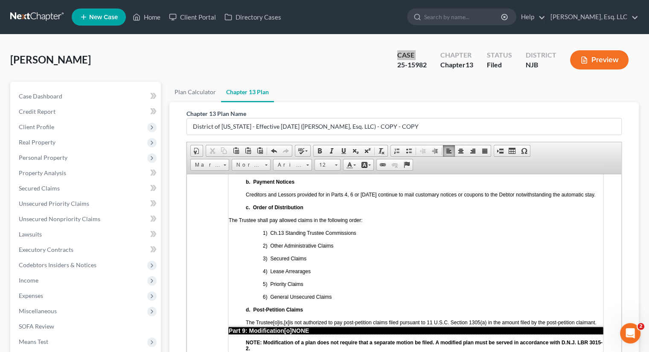
click at [597, 232] on td "a. Vesting of Property of the Estate [x] Upon confirmation [o] Upon discharge b…" at bounding box center [415, 233] width 375 height 186
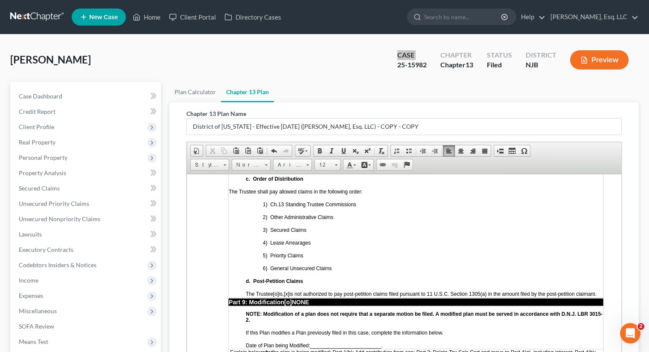
scroll to position [2268, 0]
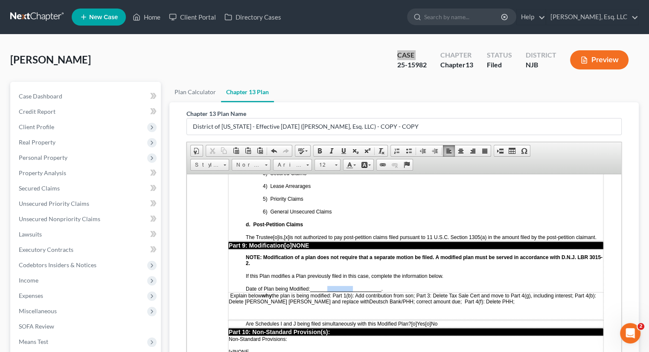
drag, startPoint x: 328, startPoint y: 236, endPoint x: 355, endPoint y: 236, distance: 26.9
click at [355, 285] on span "Date of Plan being Modified: _________________________ ." at bounding box center [314, 288] width 137 height 7
drag, startPoint x: 327, startPoint y: 238, endPoint x: 356, endPoint y: 238, distance: 29.0
click at [356, 286] on span "______06/05/2025__________" at bounding box center [341, 289] width 62 height 6
click at [343, 151] on span at bounding box center [343, 151] width 7 height 7
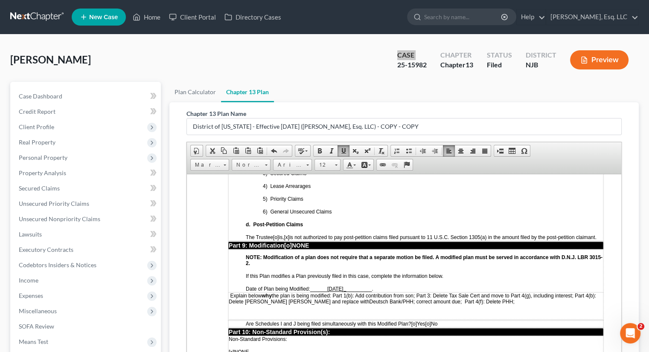
click at [437, 273] on span "If this Plan modifies a Plan previously filed in this case, complete the inform…" at bounding box center [345, 276] width 198 height 6
click at [430, 321] on span "[o]" at bounding box center [428, 324] width 6 height 6
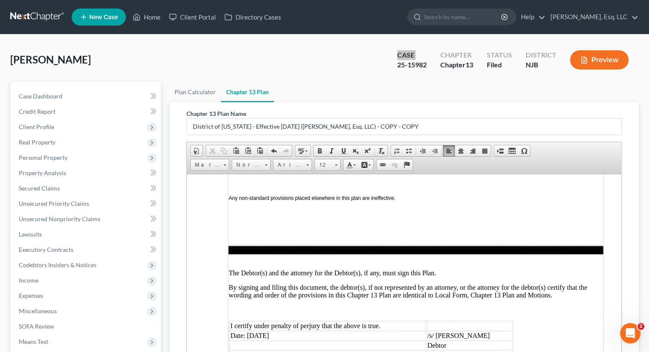
scroll to position [2482, 0]
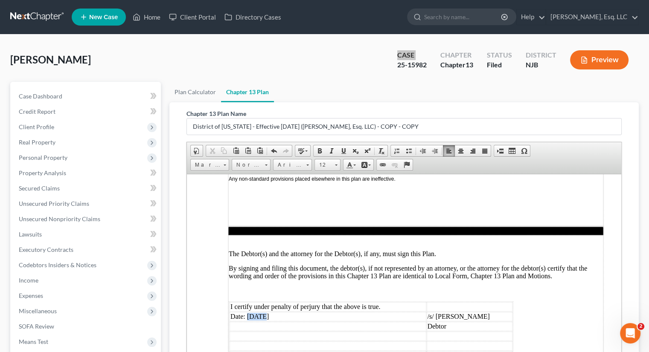
drag, startPoint x: 262, startPoint y: 268, endPoint x: 247, endPoint y: 268, distance: 14.5
click at [247, 312] on td "Date: 06/04/2025" at bounding box center [328, 316] width 197 height 9
click at [262, 351] on td "Date: 06/04/2025" at bounding box center [328, 355] width 197 height 9
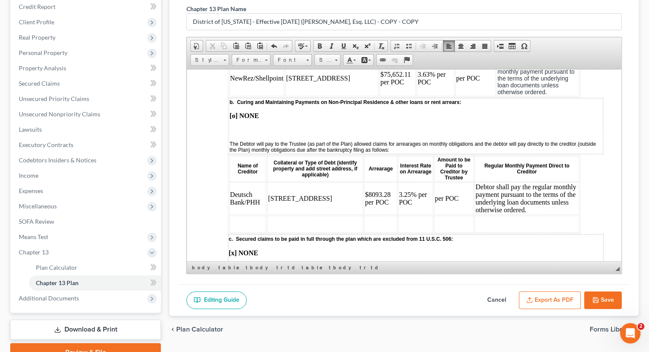
scroll to position [147, 0]
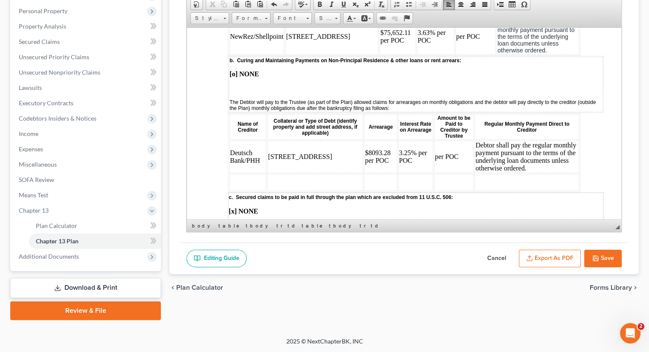
click at [598, 258] on icon "button" at bounding box center [595, 258] width 7 height 7
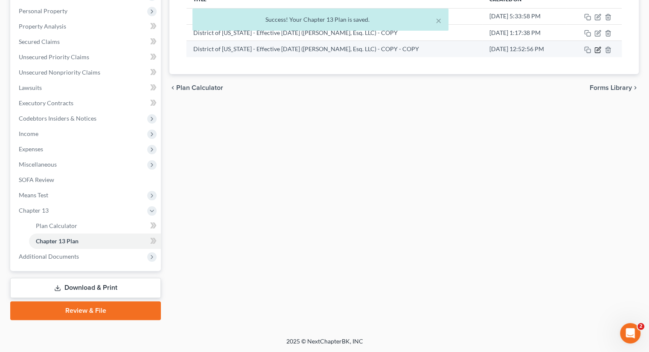
click at [597, 49] on icon "button" at bounding box center [598, 49] width 4 height 4
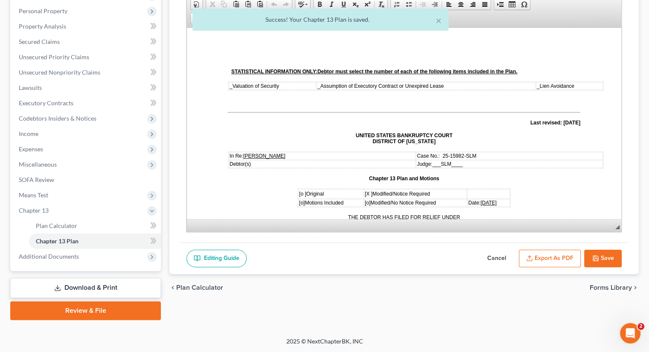
scroll to position [0, 0]
click at [545, 258] on button "Export as PDF" at bounding box center [550, 259] width 62 height 18
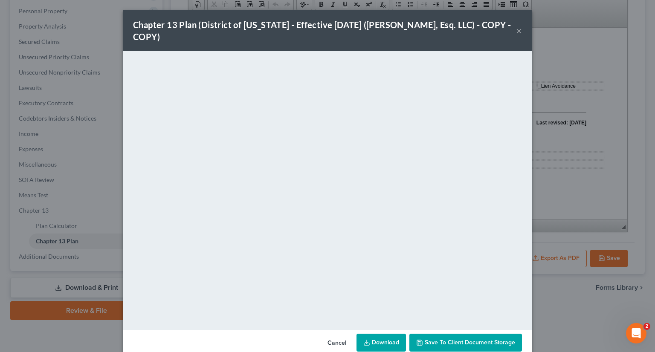
click at [440, 342] on span "Save to Client Document Storage" at bounding box center [470, 342] width 90 height 7
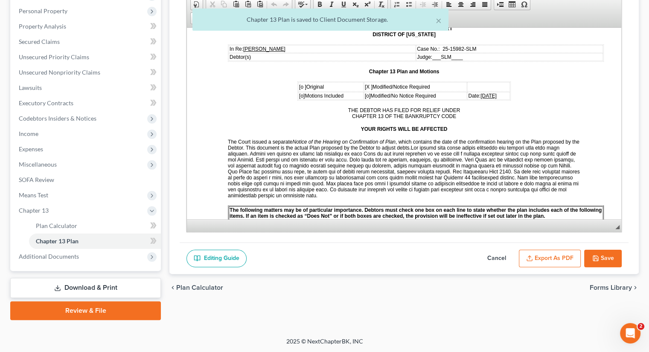
scroll to position [213, 0]
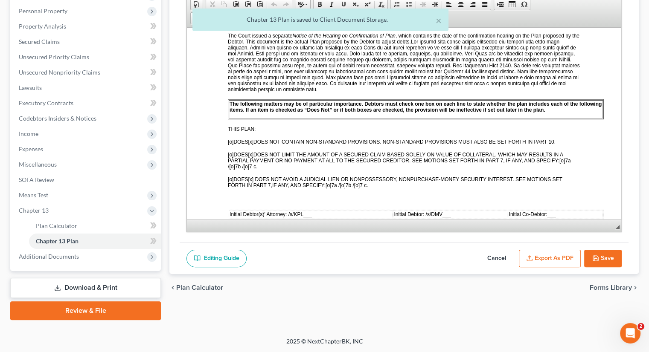
click at [549, 253] on button "Export as PDF" at bounding box center [550, 259] width 62 height 18
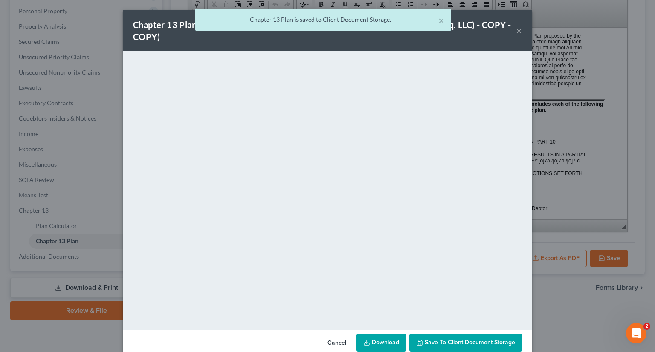
click at [379, 343] on link "Download" at bounding box center [381, 343] width 49 height 18
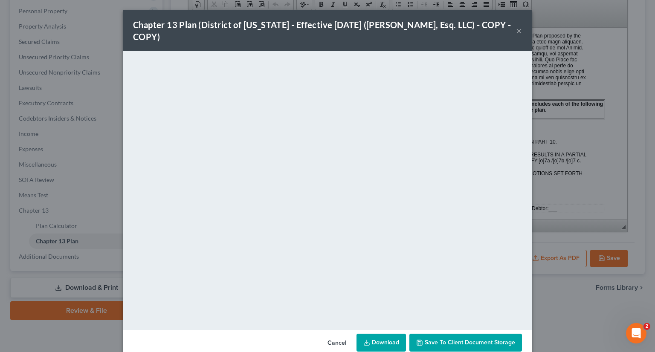
click at [510, 29] on div "Chapter 13 Plan (District of New Jersey - Effective 11/14/2023 (Karina Pia Luci…" at bounding box center [324, 31] width 383 height 24
click at [516, 26] on button "×" at bounding box center [519, 31] width 6 height 10
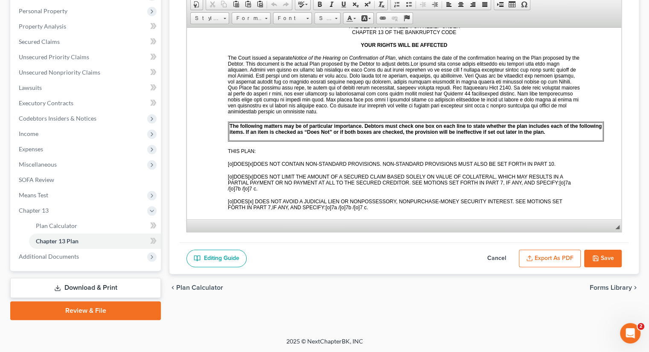
scroll to position [341, 0]
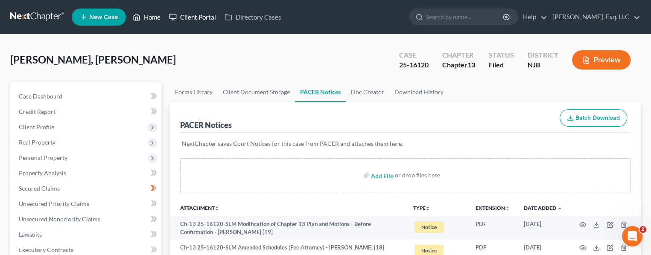
drag, startPoint x: 154, startPoint y: 16, endPoint x: 177, endPoint y: 22, distance: 23.8
click at [154, 16] on link "Home" at bounding box center [146, 16] width 36 height 15
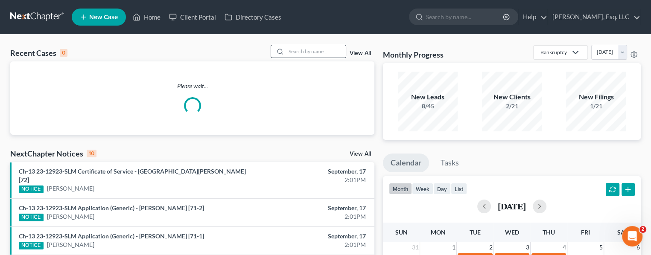
click at [283, 49] on div at bounding box center [278, 51] width 15 height 12
click at [295, 52] on input "search" at bounding box center [316, 51] width 60 height 12
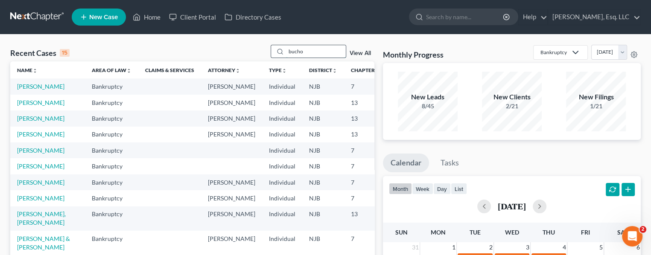
type input "buchof"
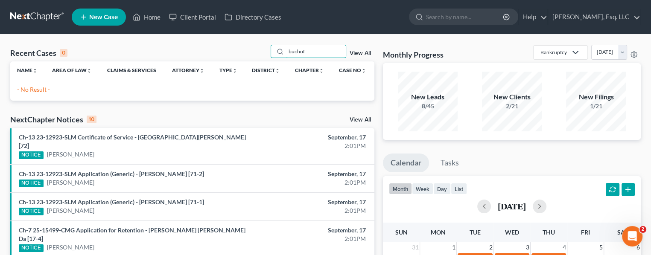
drag, startPoint x: 311, startPoint y: 53, endPoint x: 261, endPoint y: 53, distance: 49.9
click at [261, 53] on div "Recent Cases 0 buchof View All" at bounding box center [192, 53] width 364 height 17
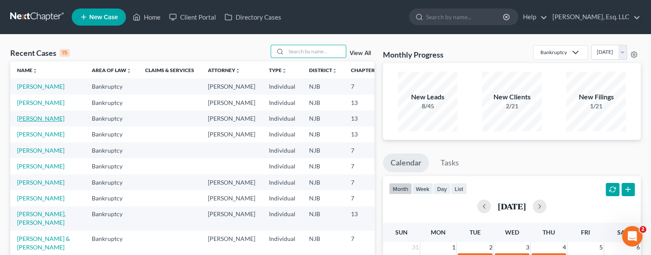
click at [29, 122] on link "[PERSON_NAME]" at bounding box center [40, 118] width 47 height 7
select select "0"
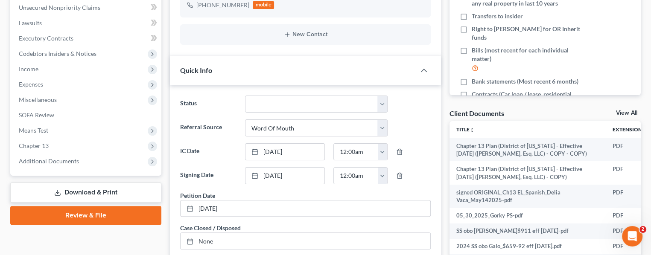
scroll to position [213, 0]
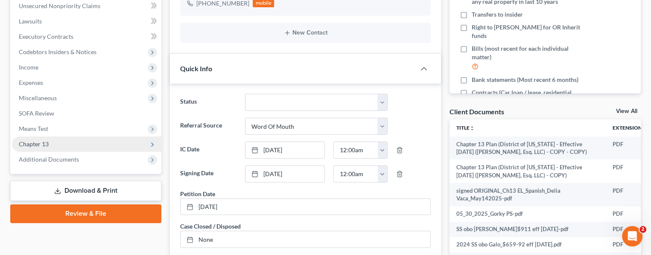
click at [39, 142] on span "Chapter 13" at bounding box center [34, 143] width 30 height 7
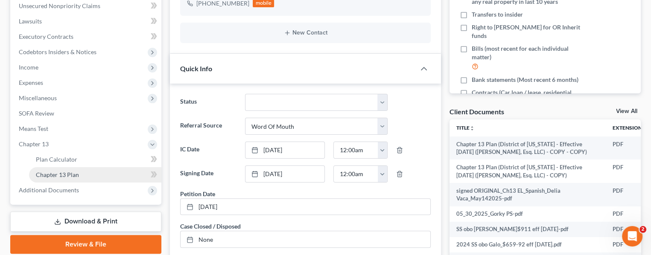
click at [63, 171] on span "Chapter 13 Plan" at bounding box center [57, 174] width 43 height 7
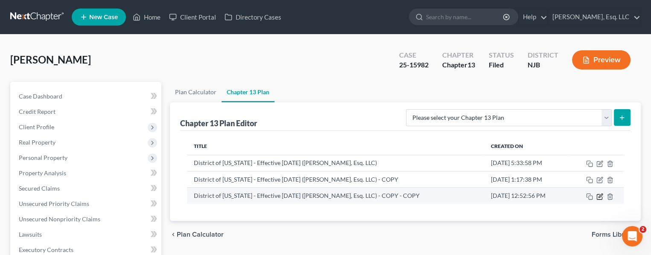
click at [600, 197] on icon "button" at bounding box center [599, 196] width 7 height 7
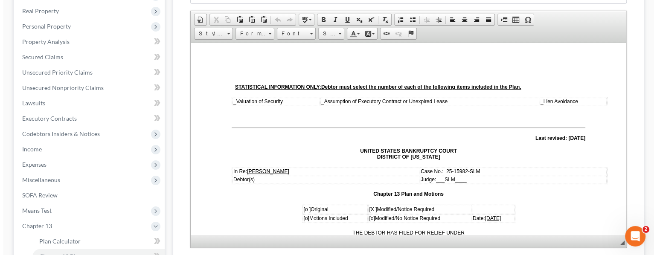
scroll to position [244, 0]
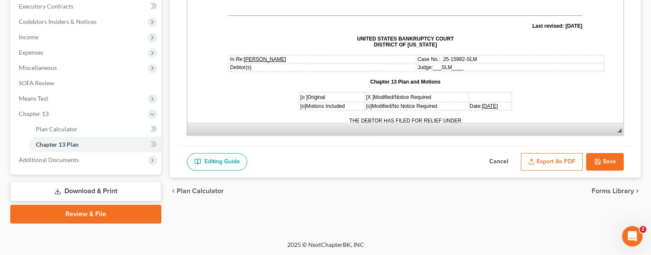
click at [551, 164] on button "Export as PDF" at bounding box center [551, 162] width 62 height 18
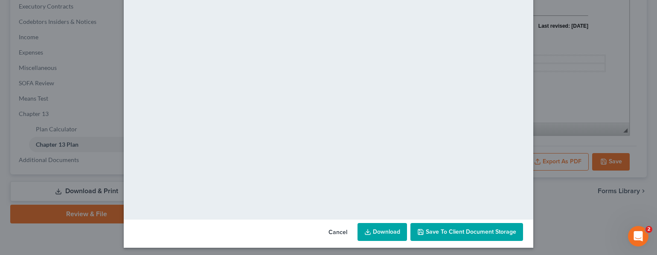
scroll to position [113, 0]
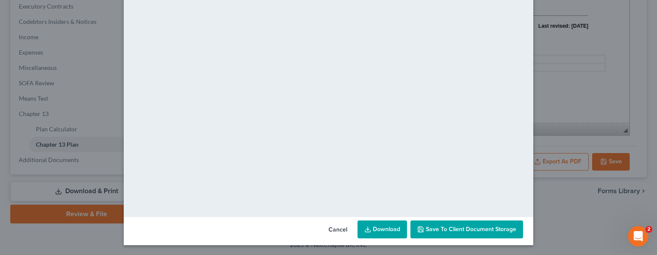
click at [381, 227] on link "Download" at bounding box center [381, 230] width 49 height 18
